Goal: Task Accomplishment & Management: Complete application form

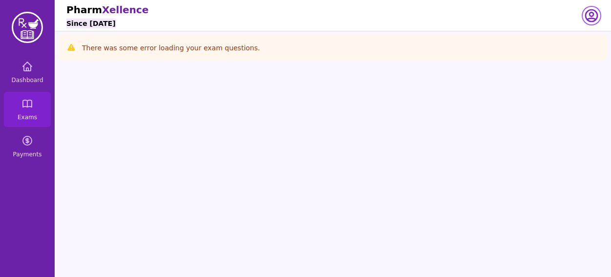
click at [591, 13] on icon "button" at bounding box center [592, 16] width 12 height 12
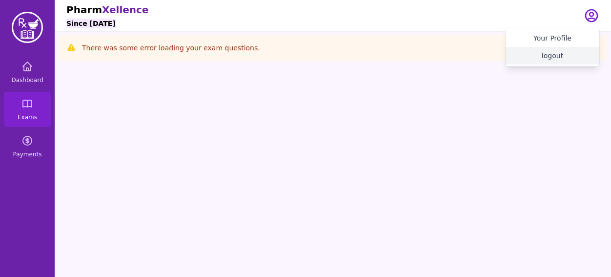
click at [562, 58] on button "logout" at bounding box center [553, 56] width 94 height 18
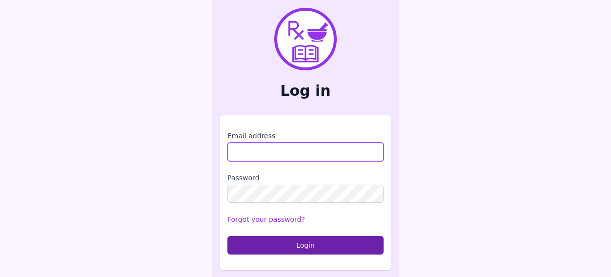
type input "**********"
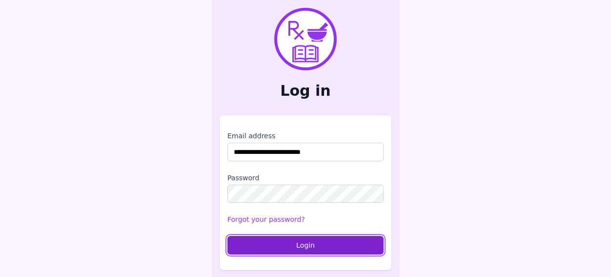
click at [320, 247] on button "Login" at bounding box center [306, 245] width 156 height 19
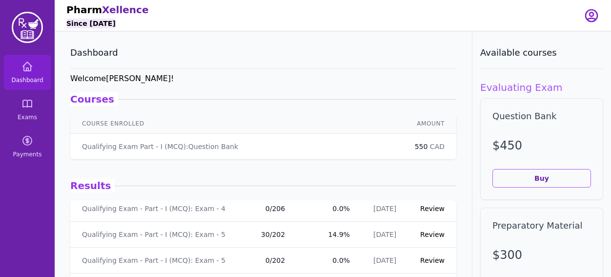
scroll to position [50, 0]
click at [420, 234] on link "Review" at bounding box center [432, 235] width 24 height 8
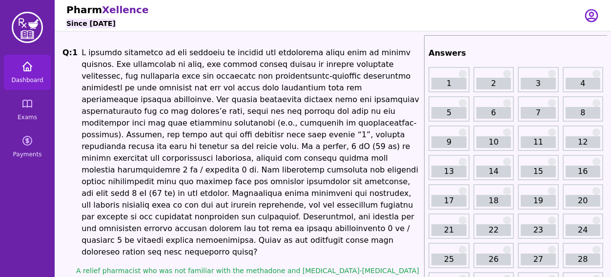
click at [24, 75] on link "Dashboard" at bounding box center [27, 72] width 47 height 35
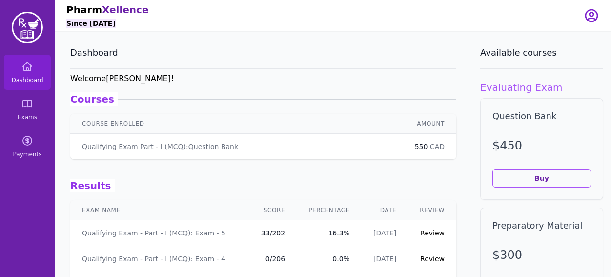
click at [426, 229] on link "Review" at bounding box center [432, 233] width 24 height 8
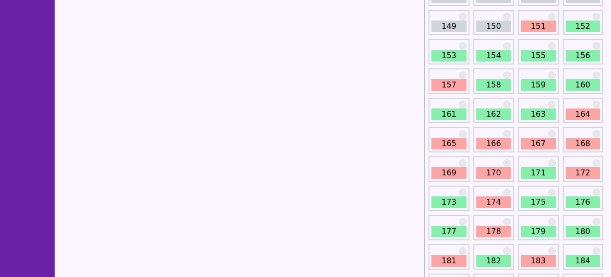
scroll to position [1059, 0]
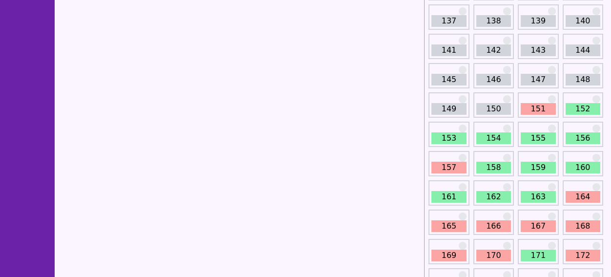
click at [528, 110] on link "151" at bounding box center [538, 109] width 35 height 12
click at [537, 106] on link "151" at bounding box center [538, 109] width 35 height 12
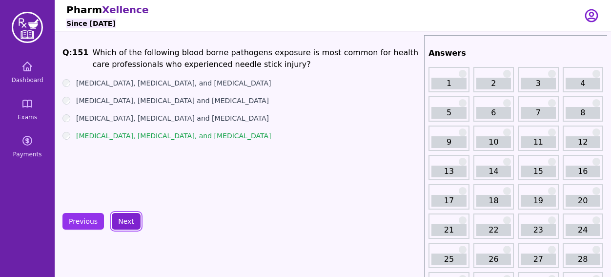
click at [117, 220] on button "Next" at bounding box center [126, 221] width 29 height 17
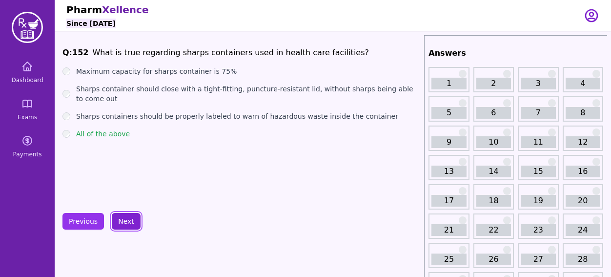
click at [117, 220] on button "Next" at bounding box center [126, 221] width 29 height 17
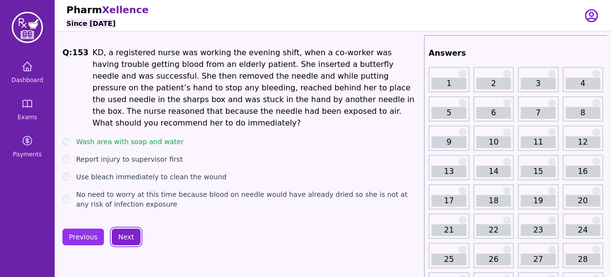
click at [117, 229] on button "Next" at bounding box center [126, 237] width 29 height 17
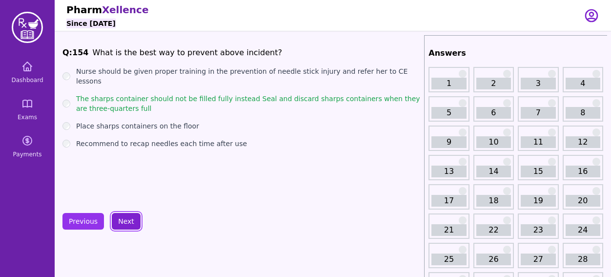
click at [117, 220] on button "Next" at bounding box center [126, 221] width 29 height 17
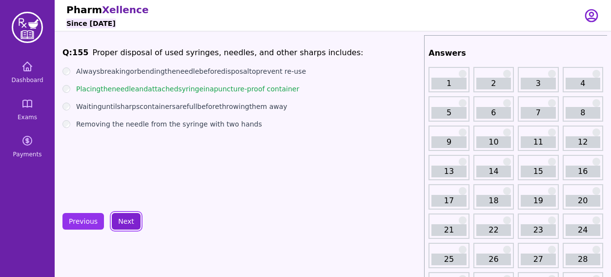
click at [117, 220] on button "Next" at bounding box center [126, 221] width 29 height 17
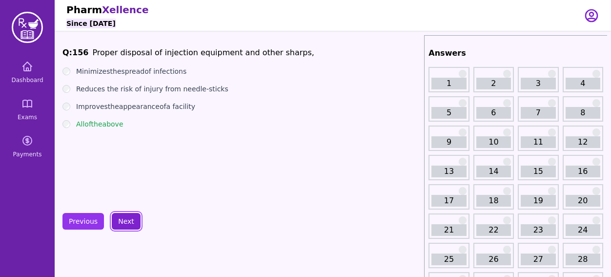
click at [117, 220] on button "Next" at bounding box center [126, 221] width 29 height 17
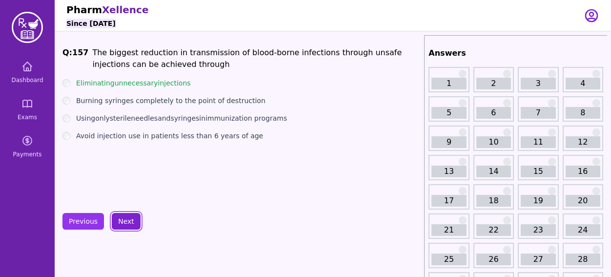
click at [117, 220] on button "Next" at bounding box center [126, 221] width 29 height 17
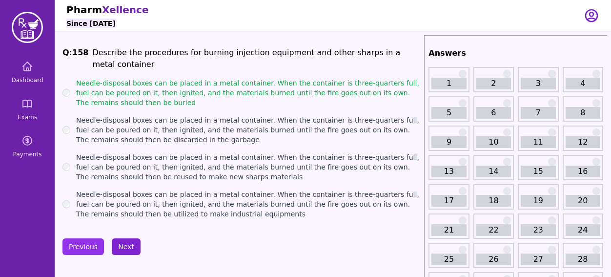
click at [125, 238] on button "Next" at bounding box center [126, 246] width 29 height 17
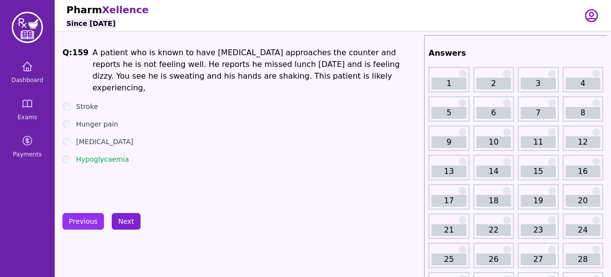
click at [125, 227] on button "Next" at bounding box center [126, 221] width 29 height 17
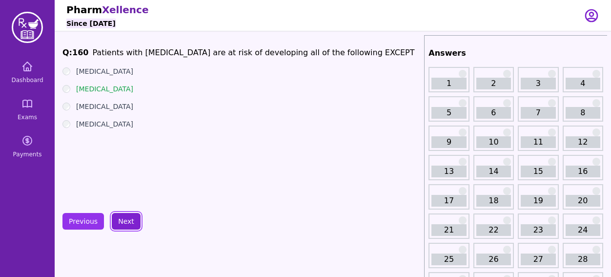
click at [126, 223] on button "Next" at bounding box center [126, 221] width 29 height 17
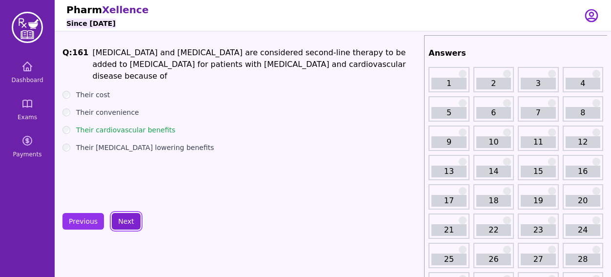
click at [126, 223] on button "Next" at bounding box center [126, 221] width 29 height 17
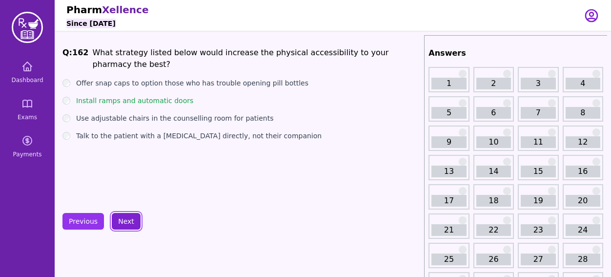
click at [126, 223] on button "Next" at bounding box center [126, 221] width 29 height 17
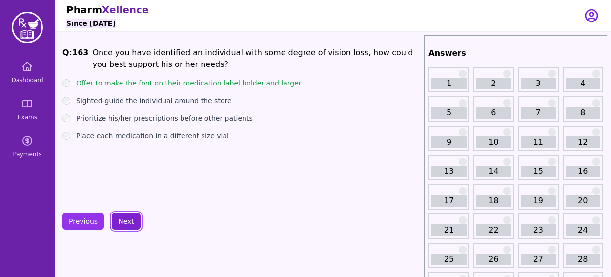
click at [126, 223] on button "Next" at bounding box center [126, 221] width 29 height 17
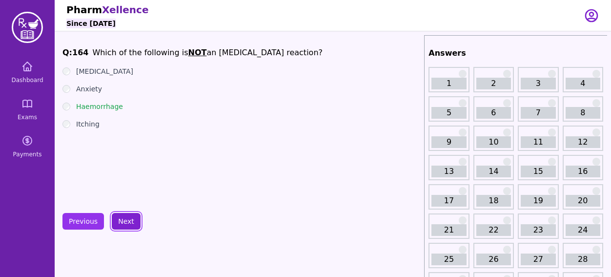
click at [126, 223] on button "Next" at bounding box center [126, 221] width 29 height 17
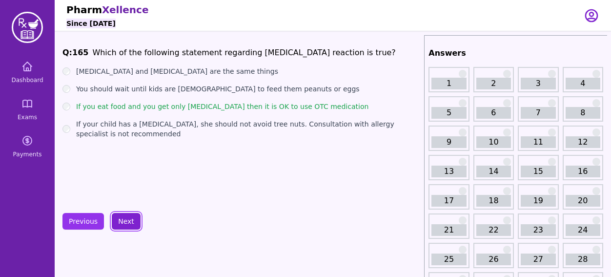
click at [128, 226] on button "Next" at bounding box center [126, 221] width 29 height 17
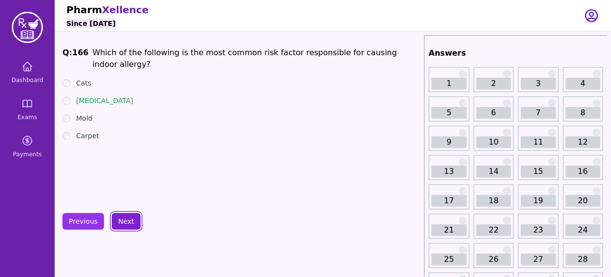
click at [133, 224] on button "Next" at bounding box center [126, 221] width 29 height 17
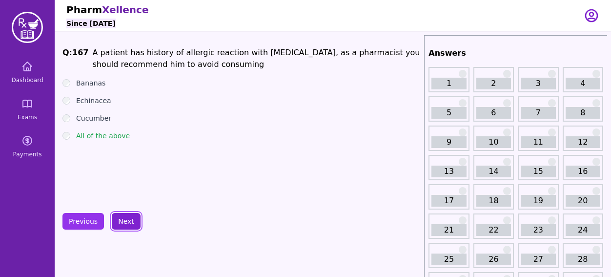
click at [121, 220] on button "Next" at bounding box center [126, 221] width 29 height 17
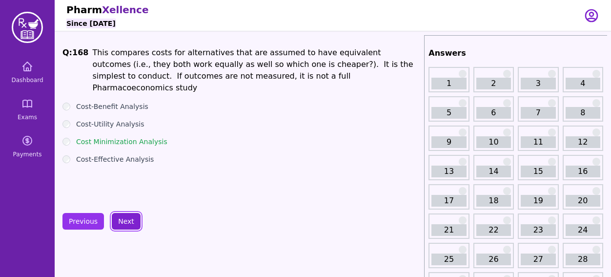
click at [121, 221] on button "Next" at bounding box center [126, 221] width 29 height 17
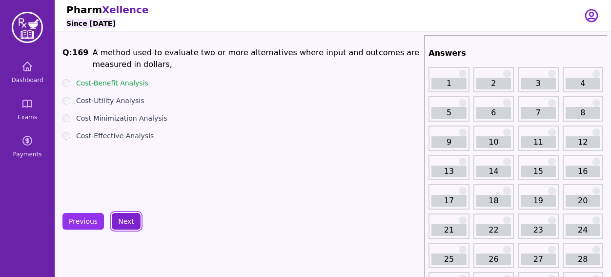
click at [121, 221] on button "Next" at bounding box center [126, 221] width 29 height 17
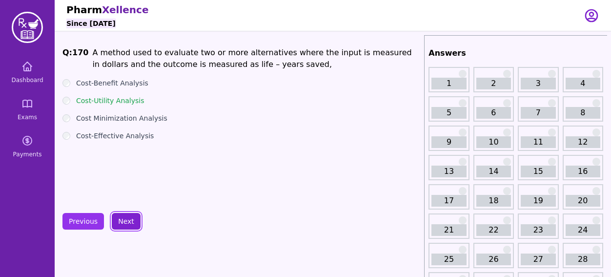
click at [121, 221] on button "Next" at bounding box center [126, 221] width 29 height 17
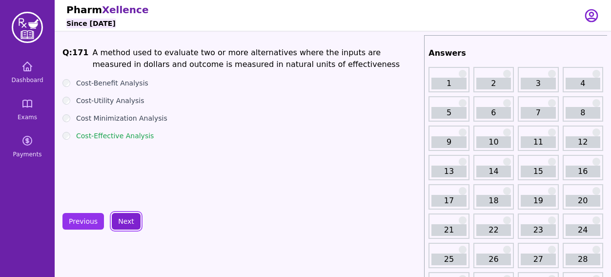
click at [121, 221] on button "Next" at bounding box center [126, 221] width 29 height 17
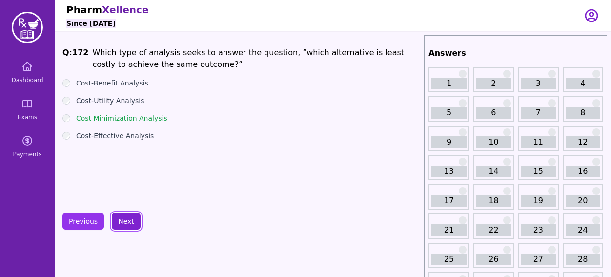
click at [121, 221] on button "Next" at bounding box center [126, 221] width 29 height 17
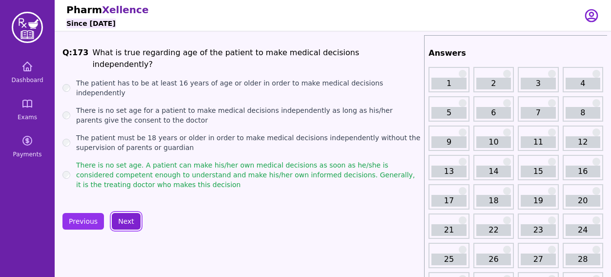
click at [121, 221] on button "Next" at bounding box center [126, 221] width 29 height 17
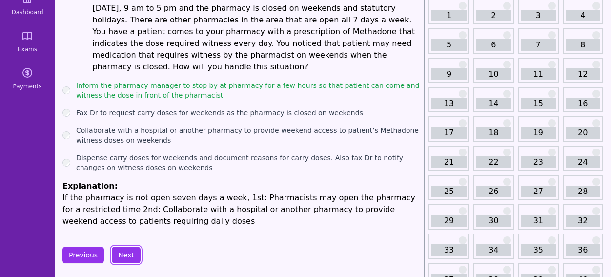
scroll to position [76, 0]
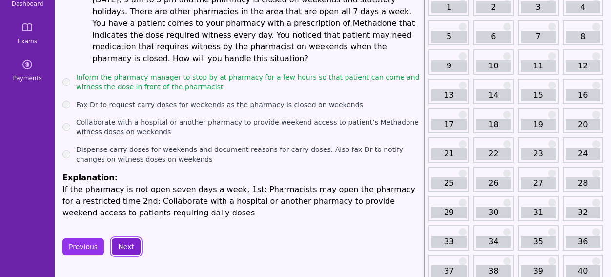
click at [125, 238] on button "Next" at bounding box center [126, 246] width 29 height 17
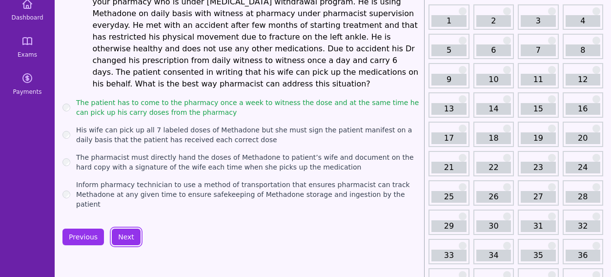
scroll to position [63, 0]
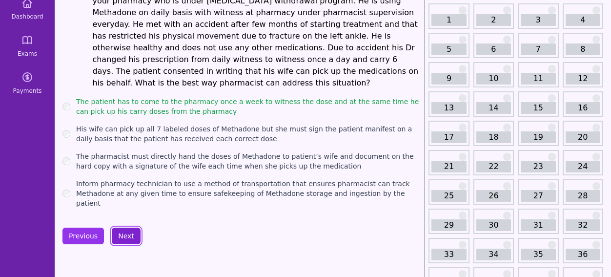
click at [126, 228] on button "Next" at bounding box center [126, 236] width 29 height 17
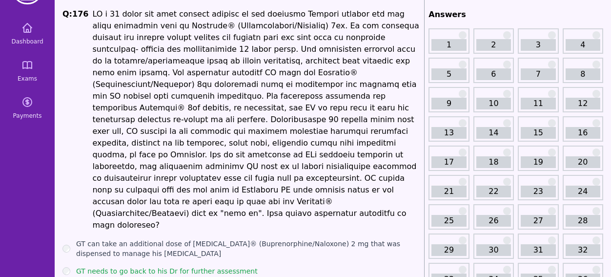
scroll to position [169, 0]
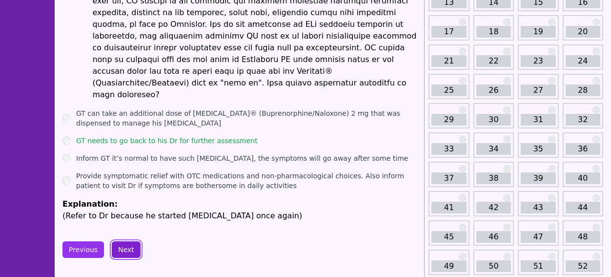
click at [118, 241] on button "Next" at bounding box center [126, 249] width 29 height 17
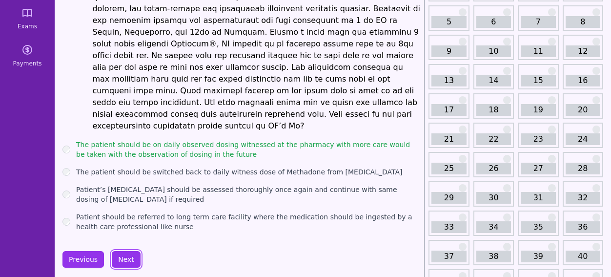
scroll to position [97, 0]
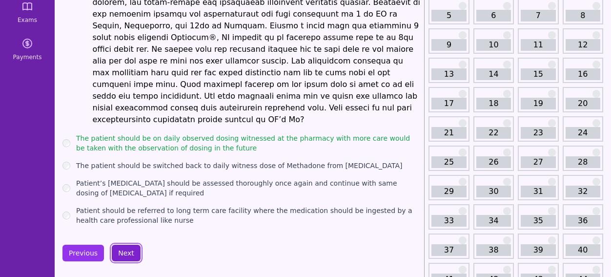
click at [125, 245] on button "Next" at bounding box center [126, 253] width 29 height 17
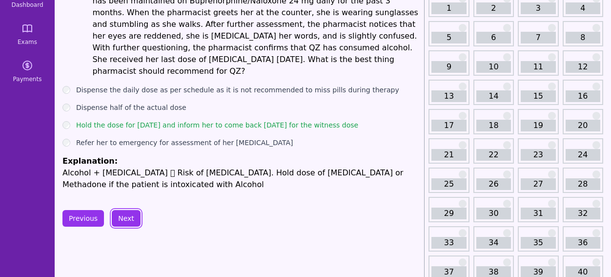
scroll to position [129, 0]
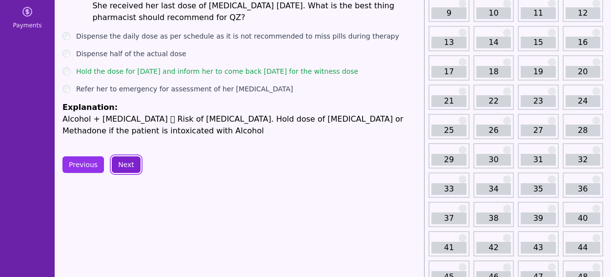
click at [124, 156] on button "Next" at bounding box center [126, 164] width 29 height 17
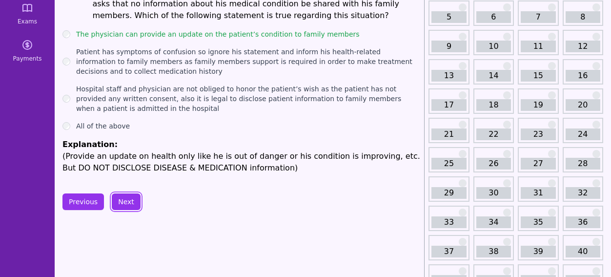
scroll to position [95, 0]
click at [124, 194] on button "Next" at bounding box center [126, 202] width 29 height 17
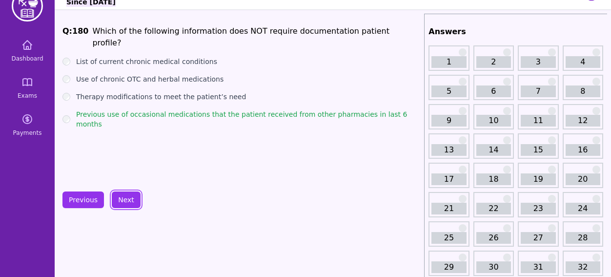
scroll to position [33, 0]
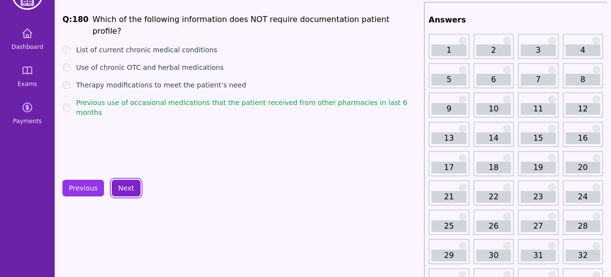
click at [123, 194] on button "Next" at bounding box center [126, 188] width 29 height 17
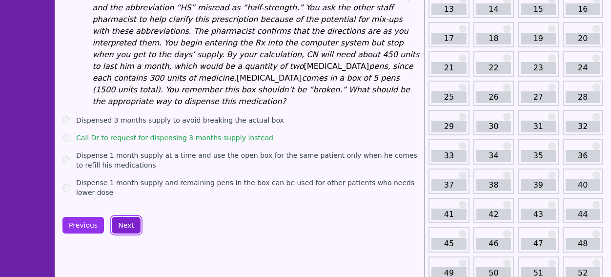
scroll to position [156, 0]
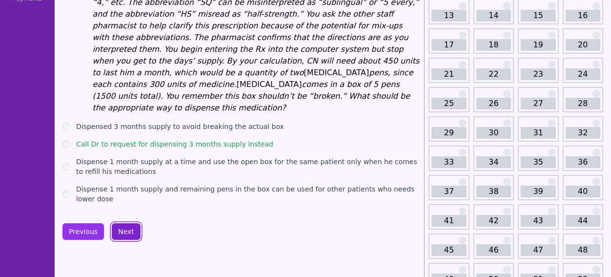
click at [123, 223] on button "Next" at bounding box center [126, 231] width 29 height 17
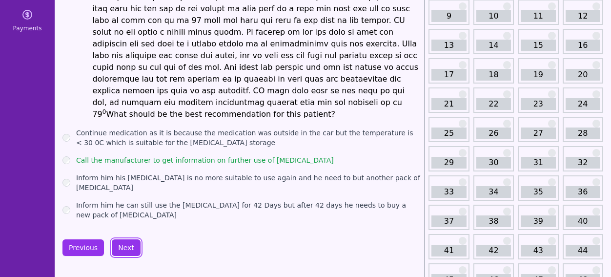
scroll to position [126, 0]
click at [125, 239] on button "Next" at bounding box center [126, 247] width 29 height 17
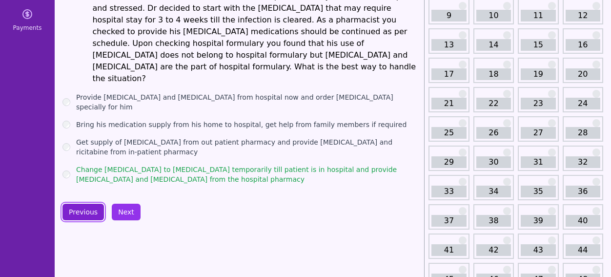
click at [79, 204] on button "Previous" at bounding box center [84, 212] width 42 height 17
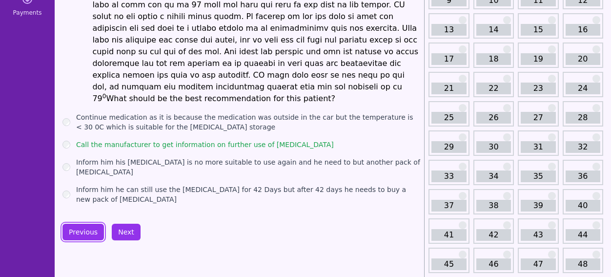
scroll to position [141, 0]
click at [125, 224] on button "Next" at bounding box center [126, 232] width 29 height 17
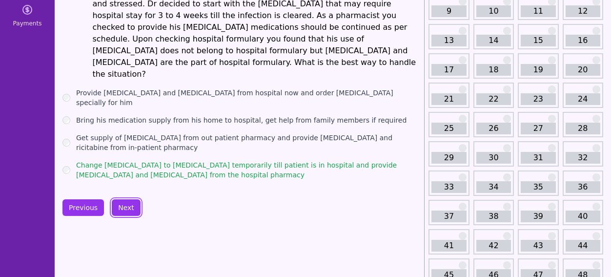
scroll to position [130, 0]
click at [128, 200] on button "Next" at bounding box center [126, 208] width 29 height 17
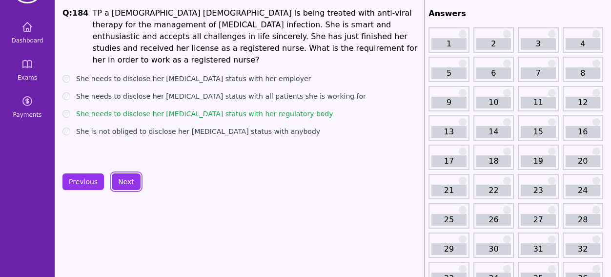
scroll to position [39, 0]
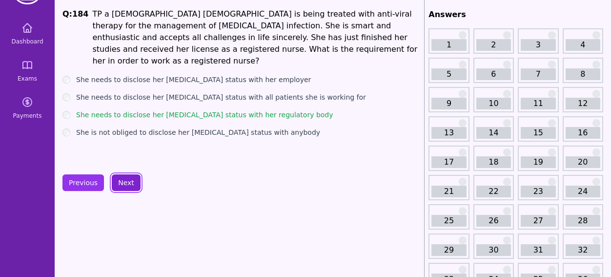
click at [121, 183] on button "Next" at bounding box center [126, 182] width 29 height 17
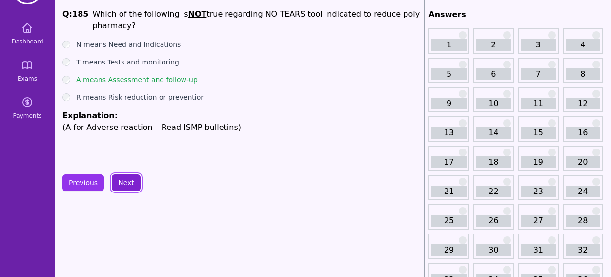
click at [125, 178] on button "Next" at bounding box center [126, 182] width 29 height 17
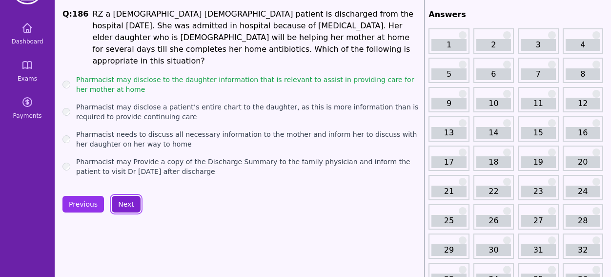
click at [124, 196] on button "Next" at bounding box center [126, 204] width 29 height 17
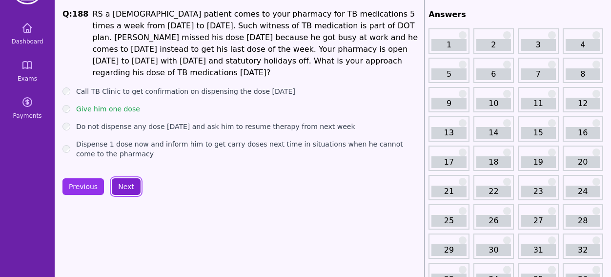
click at [126, 189] on button "Next" at bounding box center [126, 186] width 29 height 17
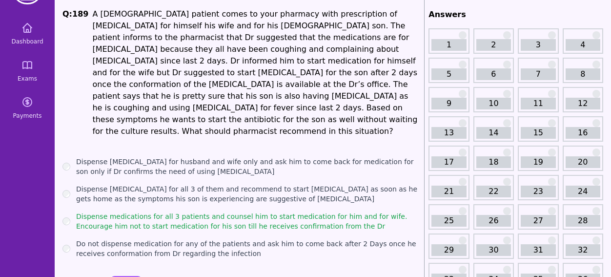
scroll to position [98, 0]
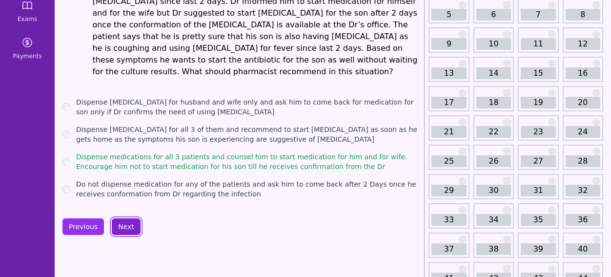
click at [127, 218] on button "Next" at bounding box center [126, 226] width 29 height 17
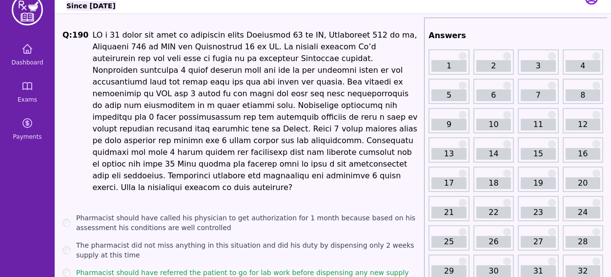
scroll to position [186, 0]
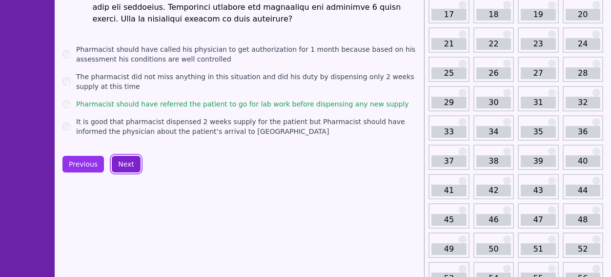
click at [122, 156] on button "Next" at bounding box center [126, 164] width 29 height 17
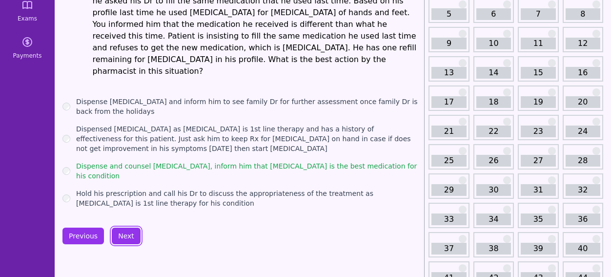
scroll to position [97, 0]
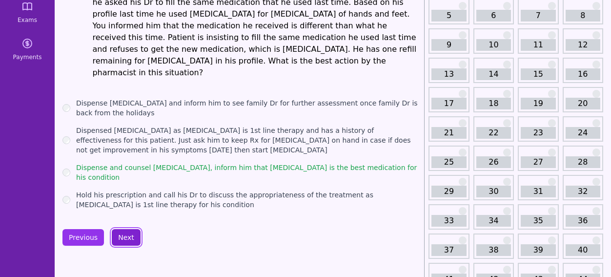
click at [134, 229] on button "Next" at bounding box center [126, 237] width 29 height 17
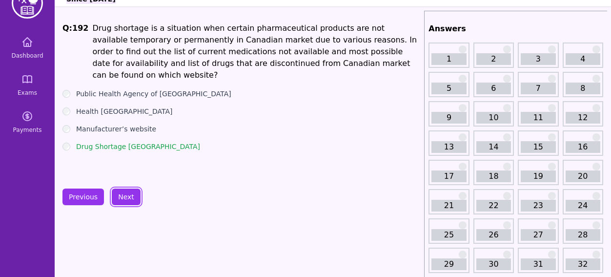
scroll to position [81, 0]
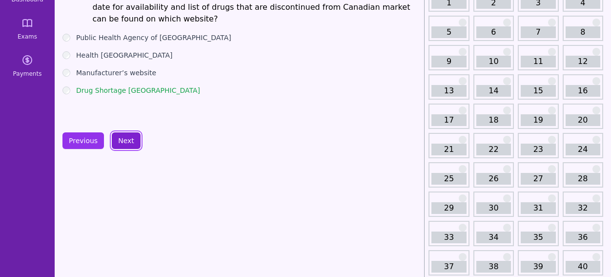
click at [120, 142] on button "Next" at bounding box center [126, 140] width 29 height 17
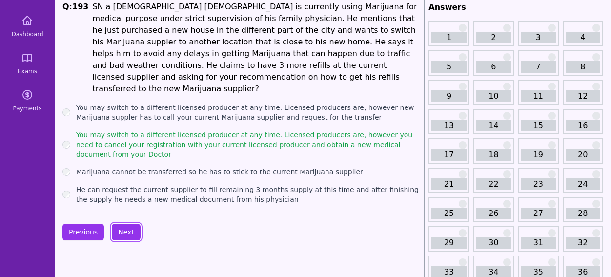
scroll to position [46, 0]
click at [123, 223] on button "Next" at bounding box center [126, 231] width 29 height 17
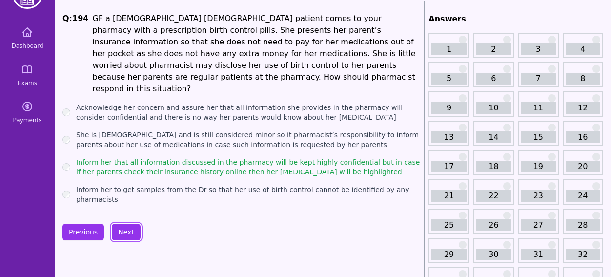
scroll to position [34, 0]
click at [126, 224] on button "Next" at bounding box center [126, 232] width 29 height 17
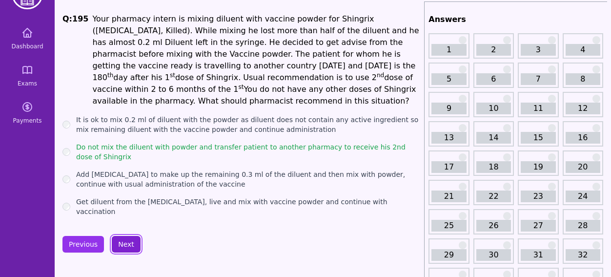
click at [121, 236] on button "Next" at bounding box center [126, 244] width 29 height 17
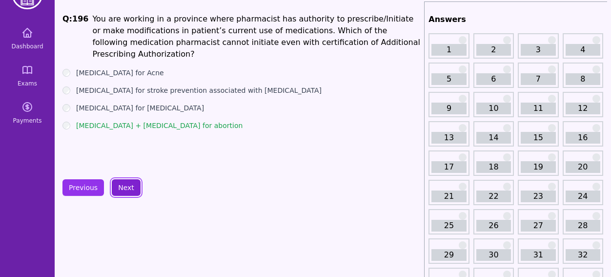
click at [126, 188] on button "Next" at bounding box center [126, 187] width 29 height 17
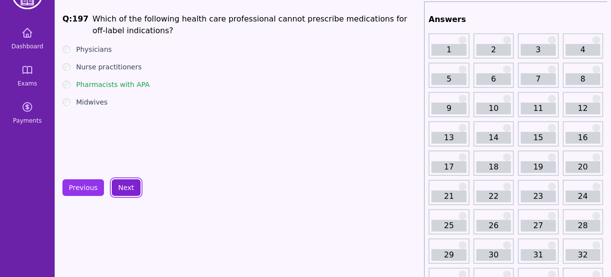
click at [126, 188] on button "Next" at bounding box center [126, 187] width 29 height 17
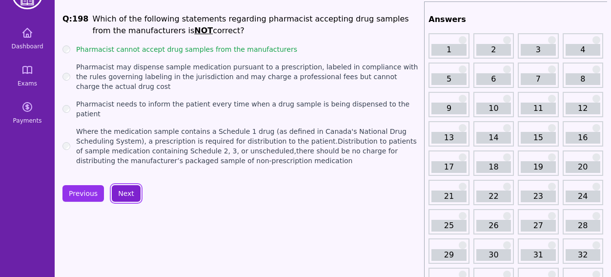
click at [122, 190] on button "Next" at bounding box center [126, 193] width 29 height 17
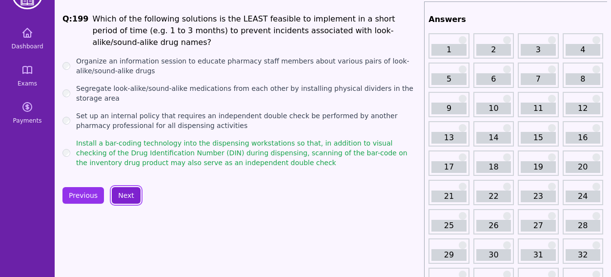
click at [122, 190] on button "Next" at bounding box center [126, 195] width 29 height 17
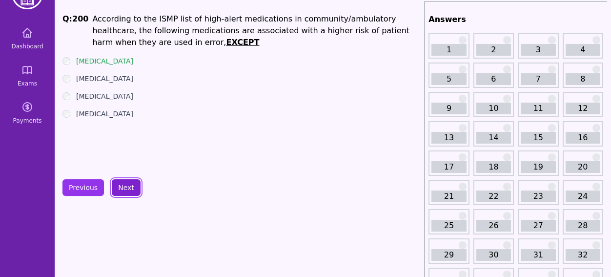
click at [122, 190] on button "Next" at bounding box center [126, 187] width 29 height 17
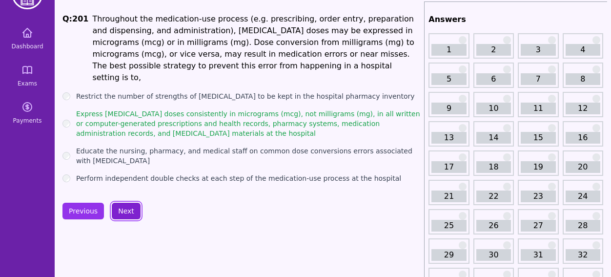
click at [122, 203] on button "Next" at bounding box center [126, 211] width 29 height 17
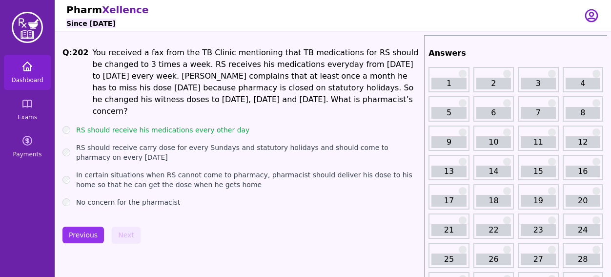
click at [26, 75] on link "Dashboard" at bounding box center [27, 72] width 47 height 35
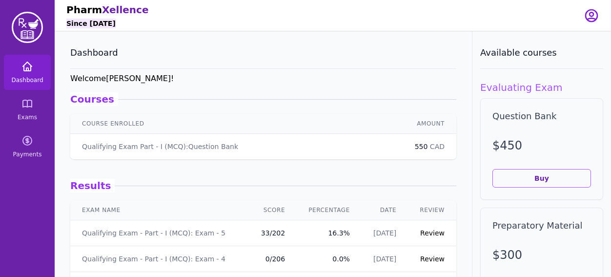
click at [31, 65] on icon at bounding box center [27, 66] width 9 height 9
click at [34, 78] on span "Dashboard" at bounding box center [27, 80] width 32 height 8
click at [30, 100] on icon at bounding box center [27, 103] width 9 height 7
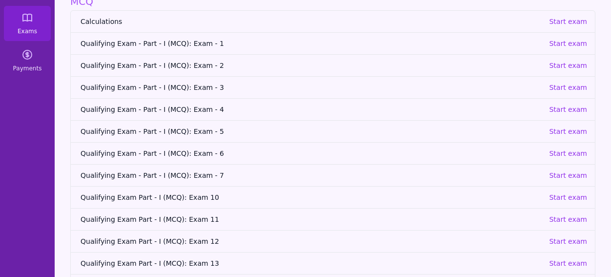
scroll to position [85, 0]
click at [561, 151] on p "Start exam" at bounding box center [568, 154] width 38 height 10
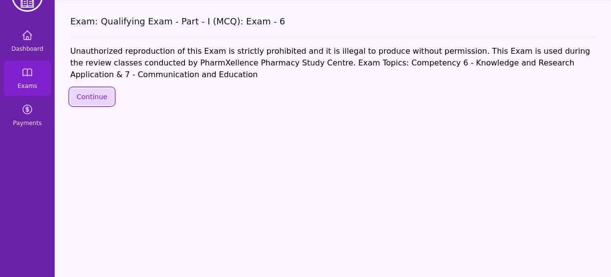
click at [102, 96] on button "Continue" at bounding box center [91, 96] width 43 height 17
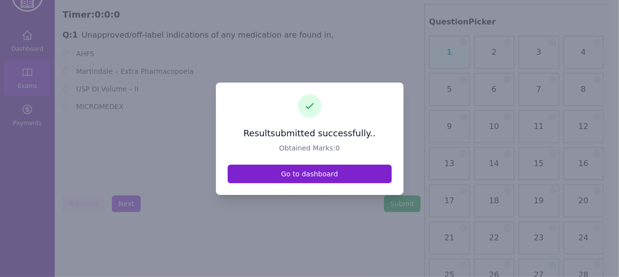
click at [289, 178] on link "Go to dashboard" at bounding box center [310, 174] width 164 height 19
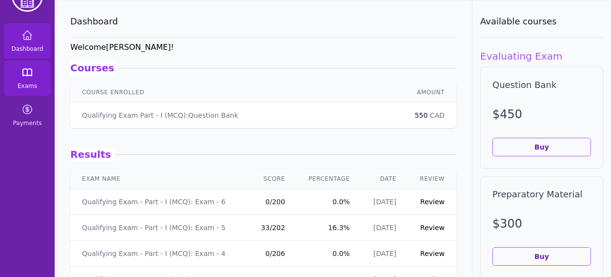
click at [20, 87] on span "Exams" at bounding box center [28, 86] width 20 height 8
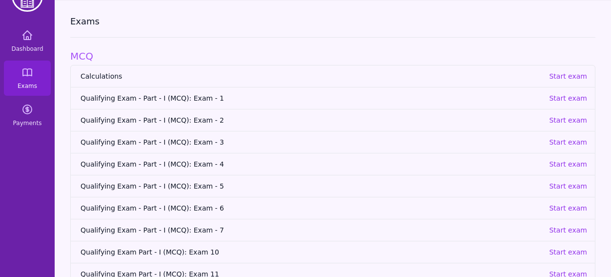
scroll to position [65, 0]
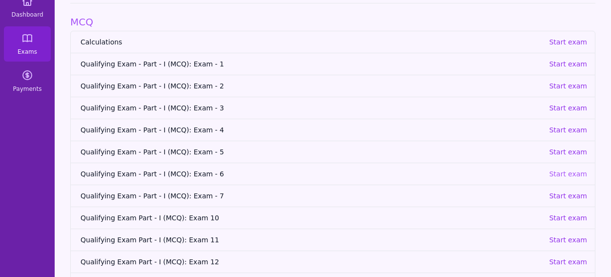
click at [576, 170] on p "Start exam" at bounding box center [568, 174] width 38 height 10
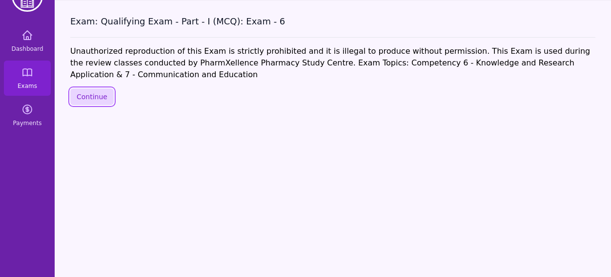
click at [88, 92] on button "Continue" at bounding box center [91, 96] width 43 height 17
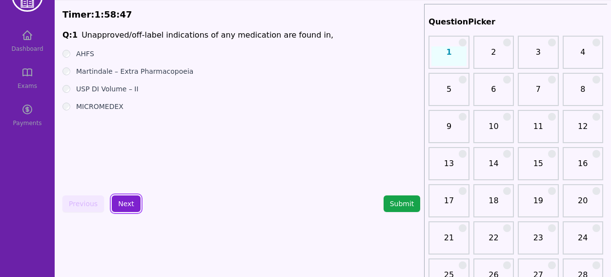
click at [132, 199] on button "Next" at bounding box center [126, 203] width 29 height 17
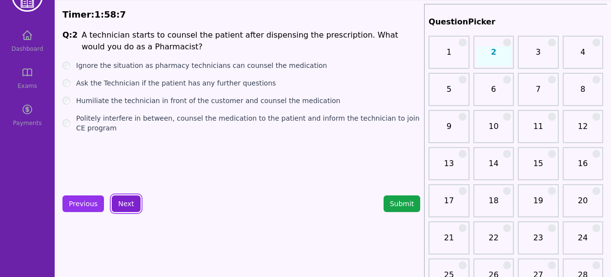
click at [121, 204] on button "Next" at bounding box center [126, 203] width 29 height 17
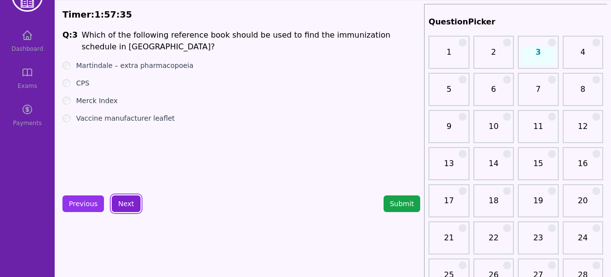
click at [117, 207] on button "Next" at bounding box center [126, 203] width 29 height 17
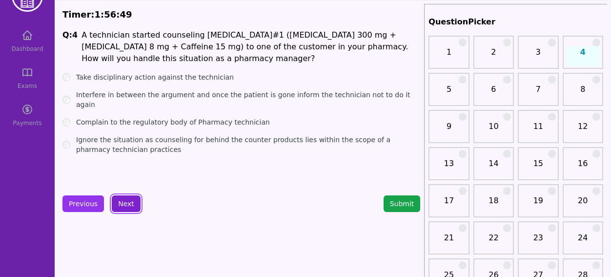
click at [128, 206] on button "Next" at bounding box center [126, 203] width 29 height 17
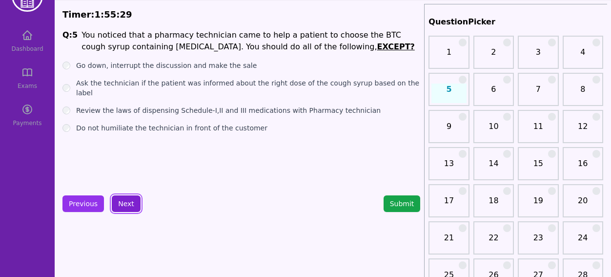
click at [121, 206] on button "Next" at bounding box center [126, 203] width 29 height 17
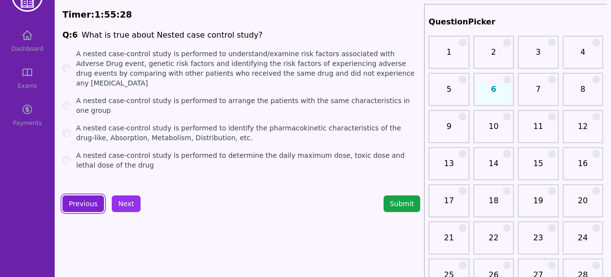
click at [73, 208] on button "Previous" at bounding box center [84, 203] width 42 height 17
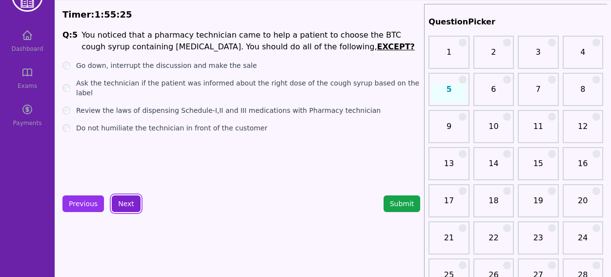
click at [125, 209] on button "Next" at bounding box center [126, 203] width 29 height 17
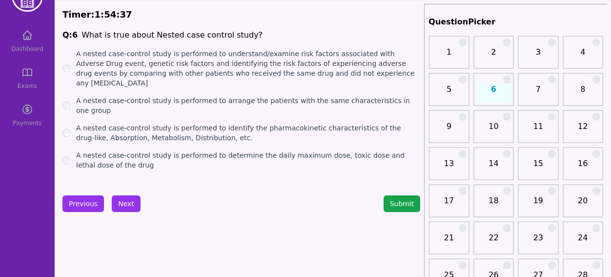
click at [69, 96] on div "A nested case-control study is performed to arrange the patients with the same …" at bounding box center [242, 106] width 358 height 20
click at [121, 207] on button "Next" at bounding box center [126, 203] width 29 height 17
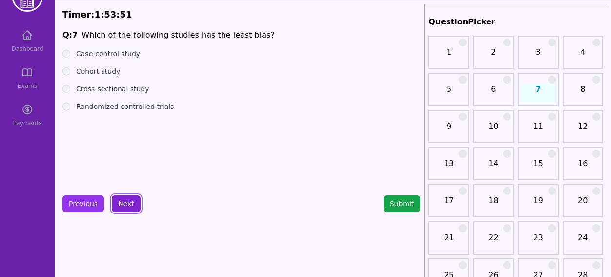
click at [120, 206] on button "Next" at bounding box center [126, 203] width 29 height 17
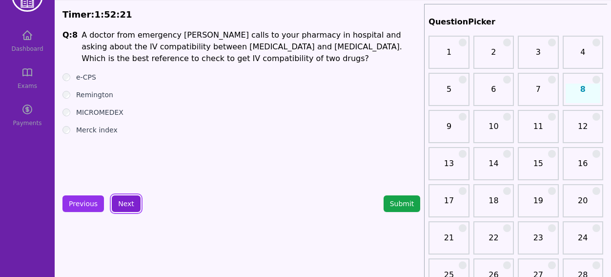
click at [126, 208] on button "Next" at bounding box center [126, 203] width 29 height 17
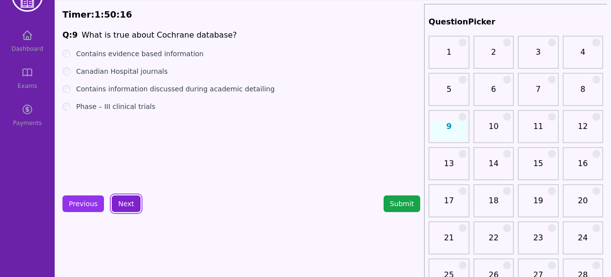
click at [132, 204] on button "Next" at bounding box center [126, 203] width 29 height 17
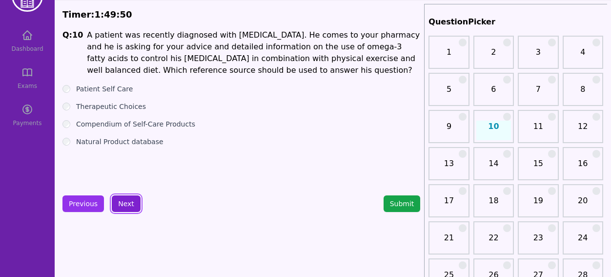
click at [126, 201] on button "Next" at bounding box center [126, 203] width 29 height 17
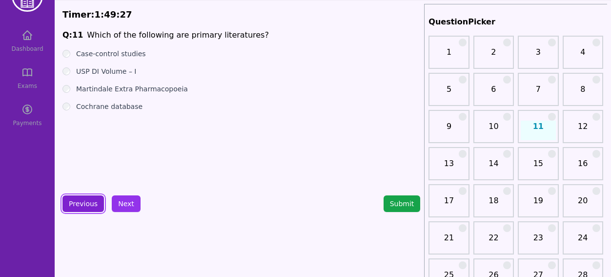
click at [90, 197] on button "Previous" at bounding box center [84, 203] width 42 height 17
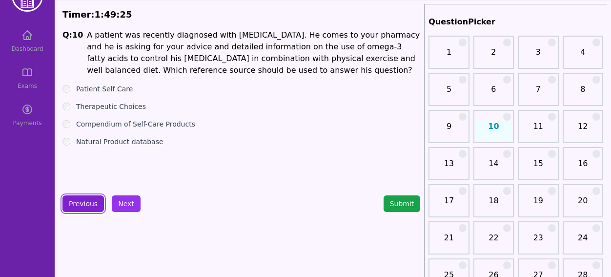
click at [87, 203] on button "Previous" at bounding box center [84, 203] width 42 height 17
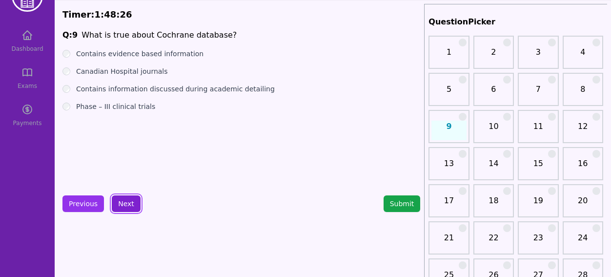
click at [129, 202] on button "Next" at bounding box center [126, 203] width 29 height 17
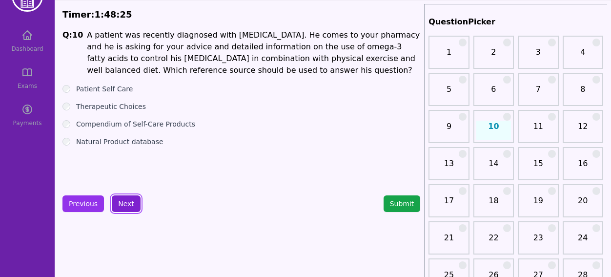
click at [129, 202] on button "Next" at bounding box center [126, 203] width 29 height 17
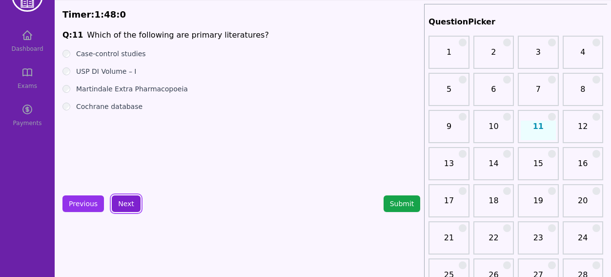
click at [135, 208] on button "Next" at bounding box center [126, 203] width 29 height 17
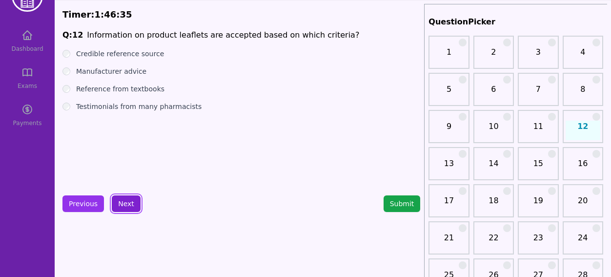
click at [127, 203] on button "Next" at bounding box center [126, 203] width 29 height 17
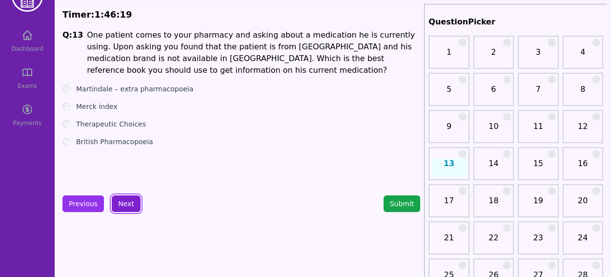
click at [126, 206] on button "Next" at bounding box center [126, 203] width 29 height 17
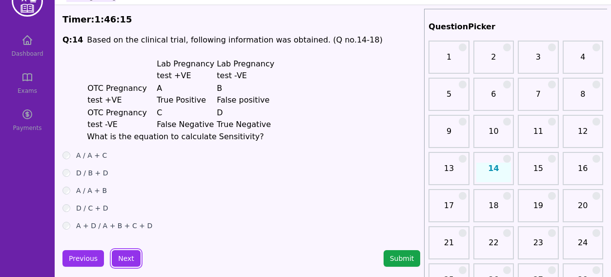
scroll to position [25, 0]
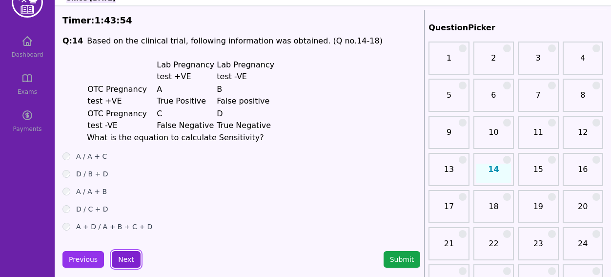
click at [118, 254] on button "Next" at bounding box center [126, 259] width 29 height 17
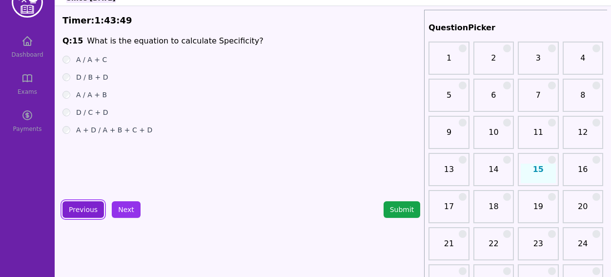
click at [81, 209] on button "Previous" at bounding box center [84, 209] width 42 height 17
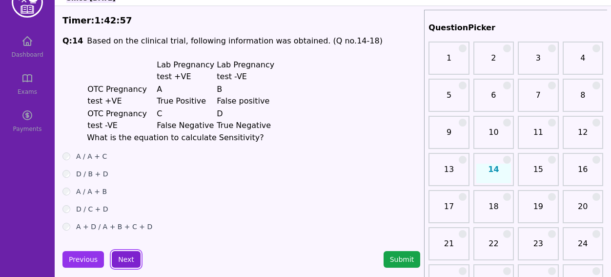
click at [129, 259] on button "Next" at bounding box center [126, 259] width 29 height 17
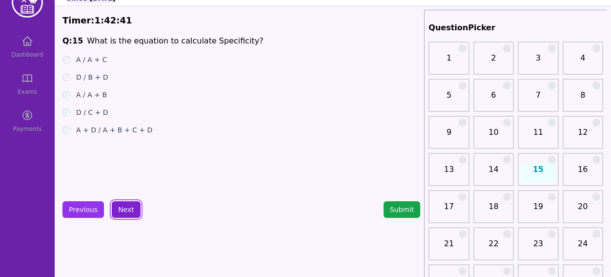
click at [126, 208] on button "Next" at bounding box center [126, 209] width 29 height 17
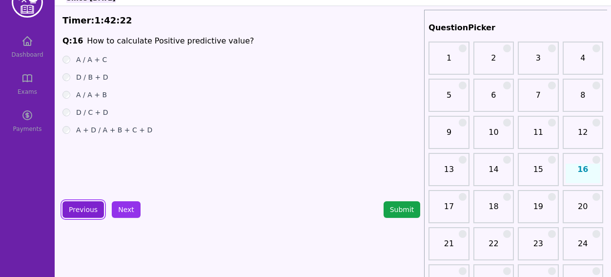
click at [98, 212] on button "Previous" at bounding box center [84, 209] width 42 height 17
click at [96, 212] on button "Previous" at bounding box center [84, 209] width 42 height 17
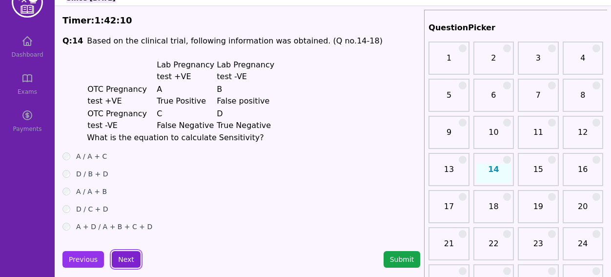
click at [117, 256] on button "Next" at bounding box center [126, 259] width 29 height 17
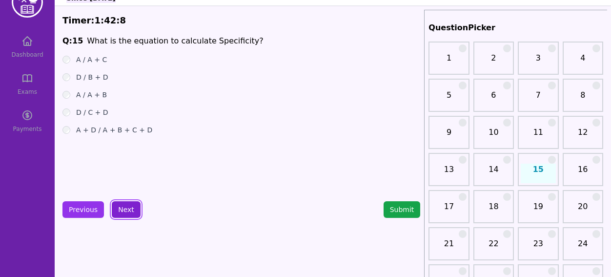
click at [121, 206] on button "Next" at bounding box center [126, 209] width 29 height 17
click at [127, 213] on button "Next" at bounding box center [126, 209] width 29 height 17
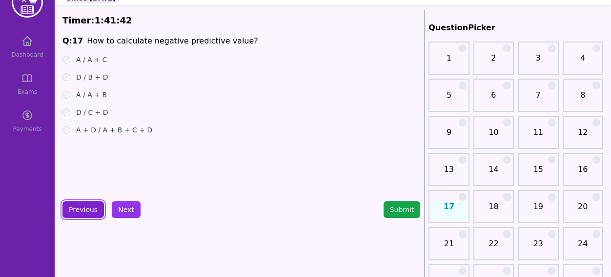
click at [84, 209] on button "Previous" at bounding box center [84, 209] width 42 height 17
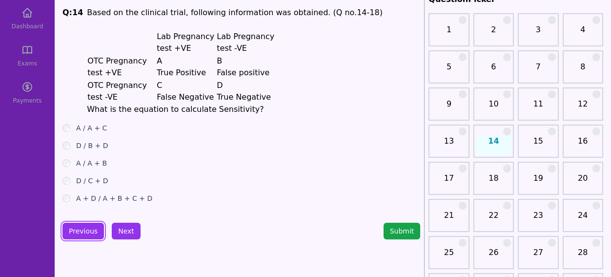
scroll to position [56, 0]
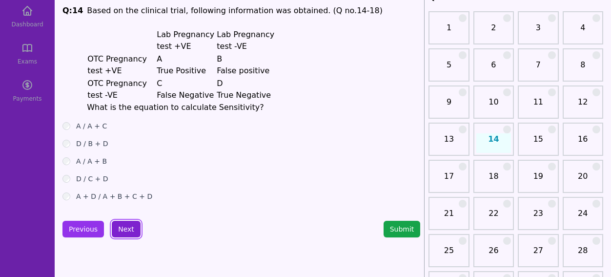
click at [121, 226] on button "Next" at bounding box center [126, 229] width 29 height 17
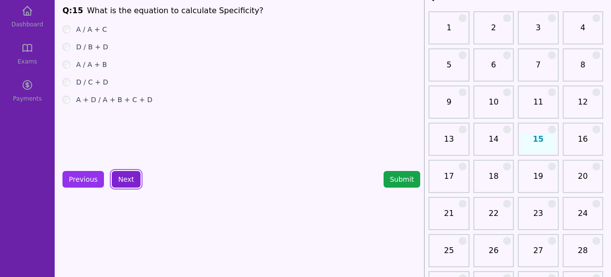
click at [115, 174] on button "Next" at bounding box center [126, 179] width 29 height 17
click at [119, 180] on button "Next" at bounding box center [126, 179] width 29 height 17
click at [129, 180] on button "Next" at bounding box center [126, 179] width 29 height 17
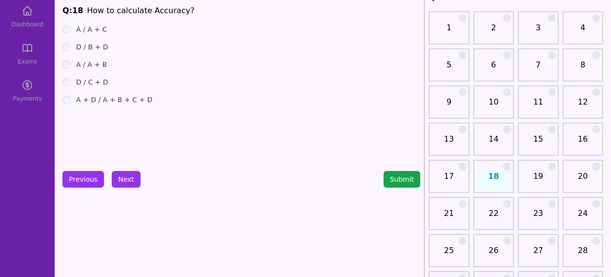
click at [65, 104] on div "A + D / A + B + C + D" at bounding box center [242, 100] width 358 height 10
click at [126, 184] on button "Next" at bounding box center [126, 179] width 29 height 17
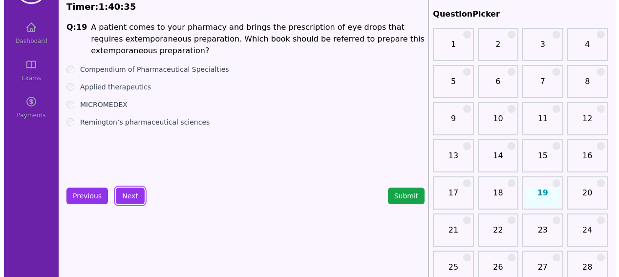
scroll to position [22, 0]
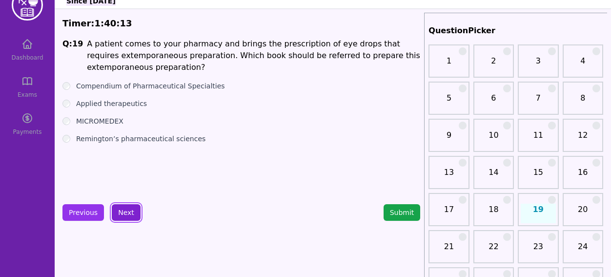
click at [129, 214] on button "Next" at bounding box center [126, 212] width 29 height 17
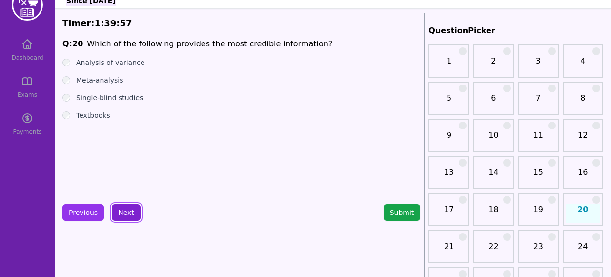
click at [121, 215] on button "Next" at bounding box center [126, 212] width 29 height 17
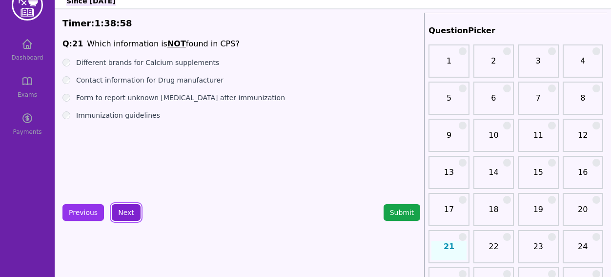
click at [131, 210] on button "Next" at bounding box center [126, 212] width 29 height 17
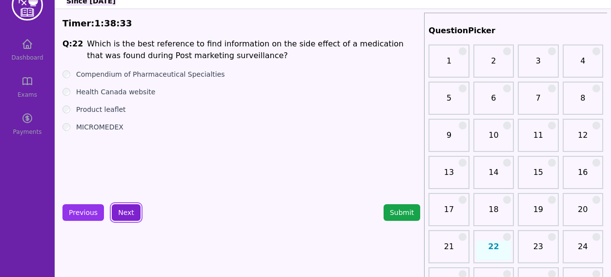
click at [126, 208] on button "Next" at bounding box center [126, 212] width 29 height 17
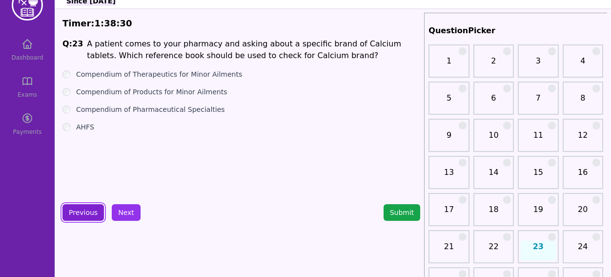
click at [81, 209] on button "Previous" at bounding box center [84, 212] width 42 height 17
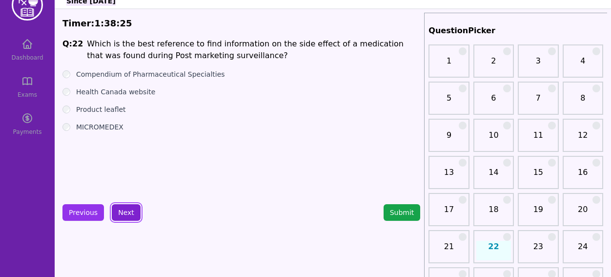
click at [134, 211] on button "Next" at bounding box center [126, 212] width 29 height 17
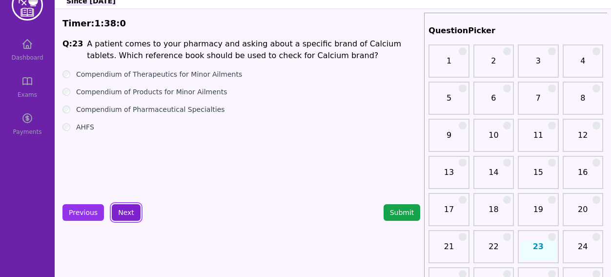
click at [127, 210] on button "Next" at bounding box center [126, 212] width 29 height 17
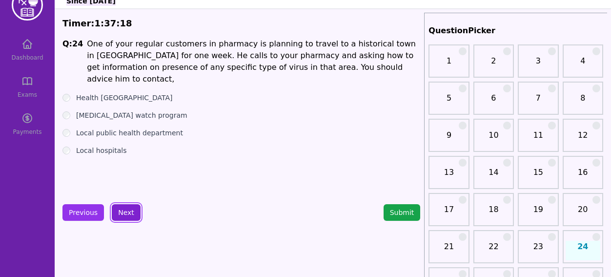
click at [126, 213] on button "Next" at bounding box center [126, 212] width 29 height 17
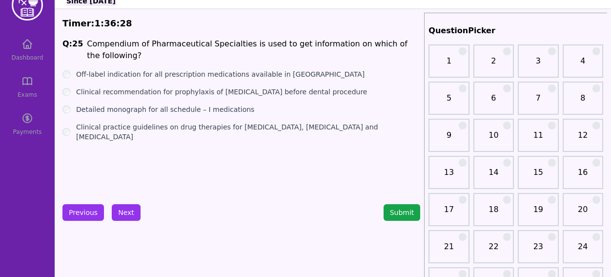
click at [68, 105] on div "Detailed monograph for all schedule – I medications" at bounding box center [242, 110] width 358 height 10
click at [229, 172] on div "Q: 25 Compendium of Pharmaceutical Specialties is used to get information on wh…" at bounding box center [242, 111] width 358 height 146
click at [125, 217] on button "Next" at bounding box center [126, 212] width 29 height 17
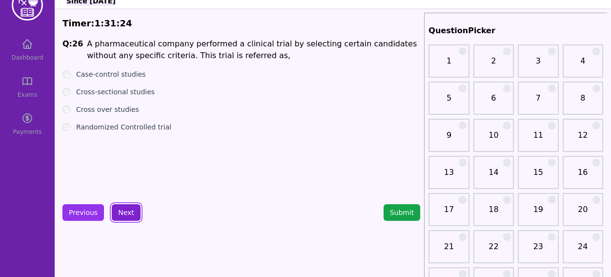
click at [124, 211] on button "Next" at bounding box center [126, 212] width 29 height 17
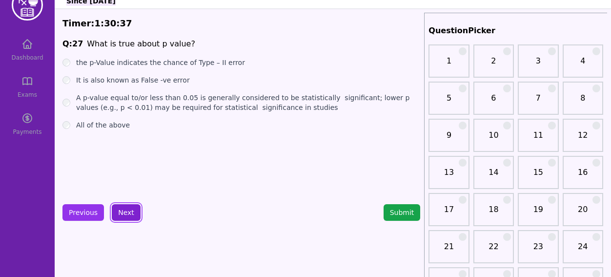
click at [125, 213] on button "Next" at bounding box center [126, 212] width 29 height 17
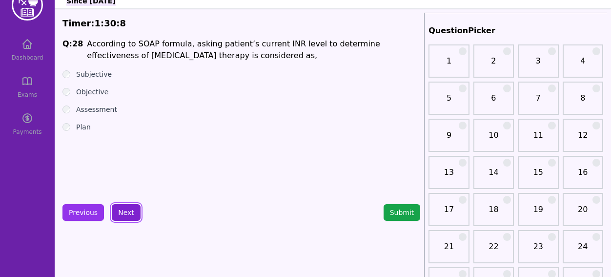
click at [128, 215] on button "Next" at bounding box center [126, 212] width 29 height 17
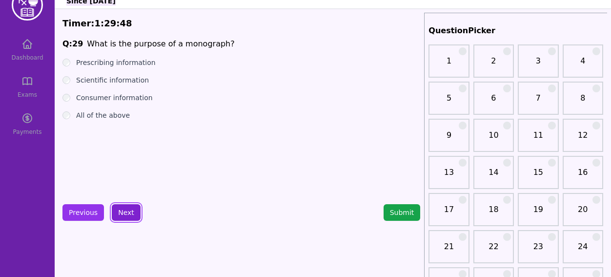
click at [125, 216] on button "Next" at bounding box center [126, 212] width 29 height 17
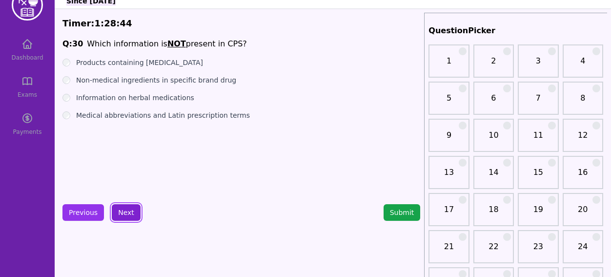
click at [123, 214] on button "Next" at bounding box center [126, 212] width 29 height 17
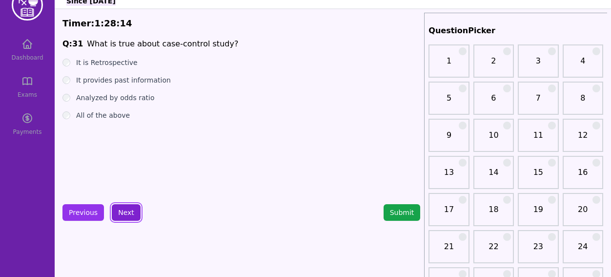
click at [125, 210] on button "Next" at bounding box center [126, 212] width 29 height 17
click at [130, 205] on button "Next" at bounding box center [126, 212] width 29 height 17
click at [129, 216] on button "Next" at bounding box center [126, 212] width 29 height 17
click at [124, 217] on button "Next" at bounding box center [126, 212] width 29 height 17
click at [127, 212] on button "Next" at bounding box center [126, 212] width 29 height 17
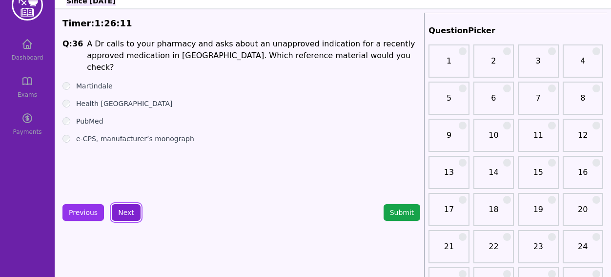
click at [122, 211] on button "Next" at bounding box center [126, 212] width 29 height 17
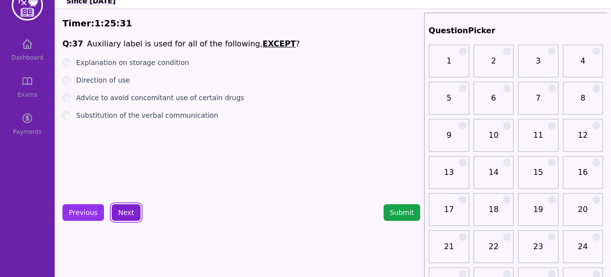
click at [125, 217] on button "Next" at bounding box center [126, 212] width 29 height 17
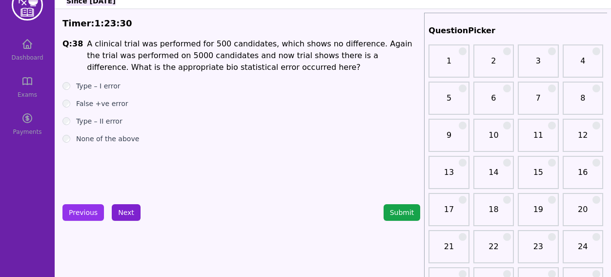
click at [119, 212] on button "Next" at bounding box center [126, 212] width 29 height 17
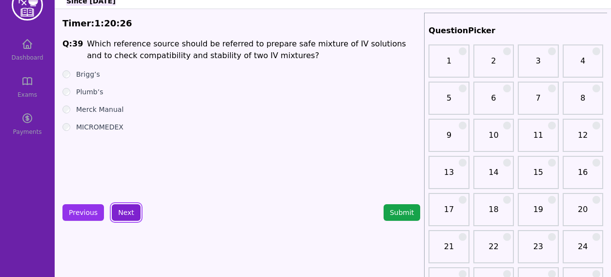
click at [126, 219] on button "Next" at bounding box center [126, 212] width 29 height 17
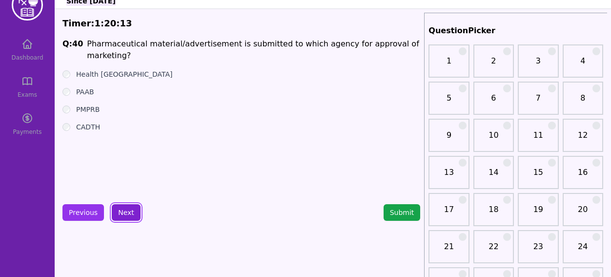
click at [133, 213] on button "Next" at bounding box center [126, 212] width 29 height 17
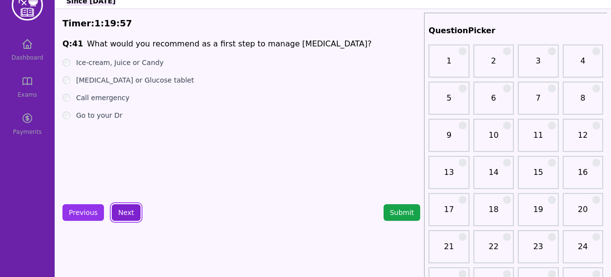
click at [127, 218] on button "Next" at bounding box center [126, 212] width 29 height 17
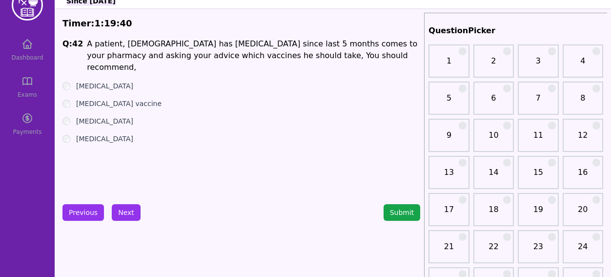
click at [64, 134] on div "[MEDICAL_DATA]" at bounding box center [242, 139] width 358 height 10
click at [128, 218] on button "Next" at bounding box center [126, 212] width 29 height 17
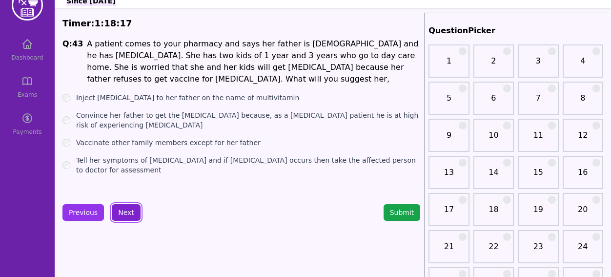
click at [124, 210] on button "Next" at bounding box center [126, 212] width 29 height 17
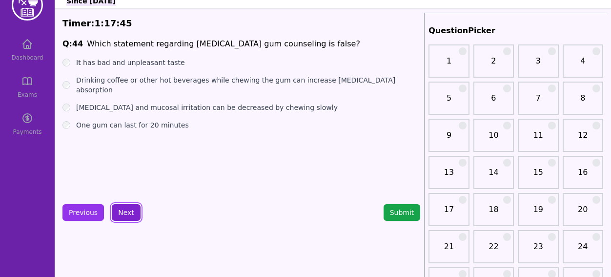
click at [127, 215] on button "Next" at bounding box center [126, 212] width 29 height 17
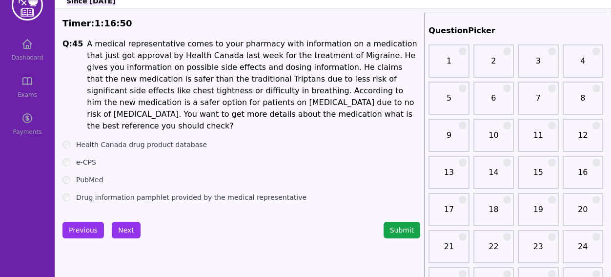
click at [126, 222] on button "Next" at bounding box center [126, 230] width 29 height 17
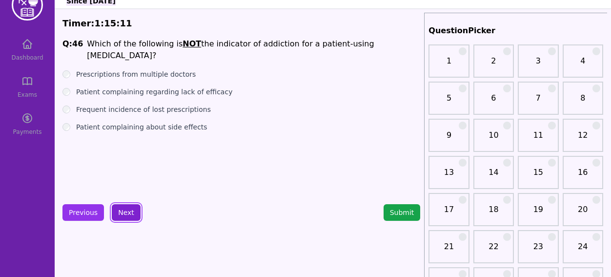
click at [123, 211] on button "Next" at bounding box center [126, 212] width 29 height 17
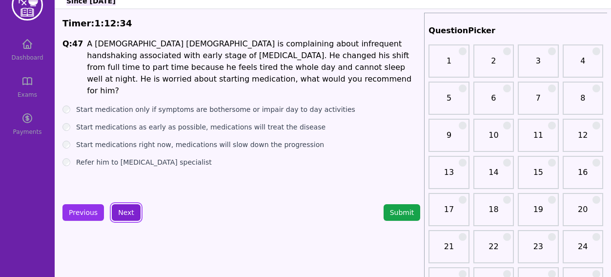
click at [126, 212] on button "Next" at bounding box center [126, 212] width 29 height 17
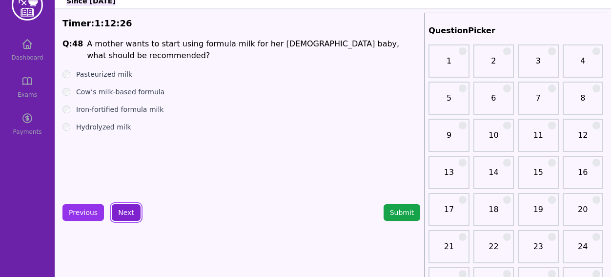
click at [132, 212] on button "Next" at bounding box center [126, 212] width 29 height 17
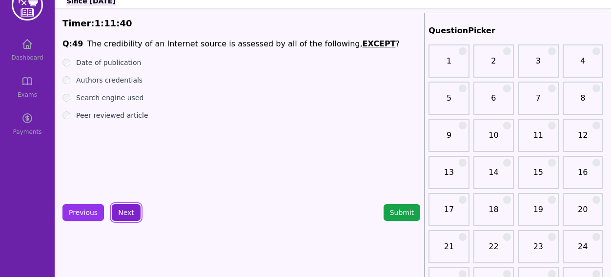
click at [119, 220] on button "Next" at bounding box center [126, 212] width 29 height 17
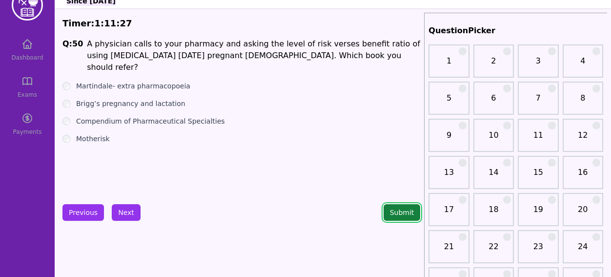
click at [398, 218] on button "Submit" at bounding box center [402, 212] width 37 height 17
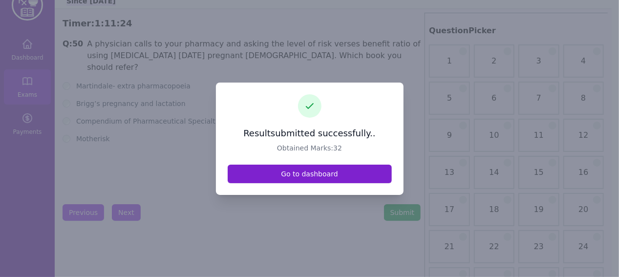
click at [326, 173] on link "Go to dashboard" at bounding box center [310, 174] width 164 height 19
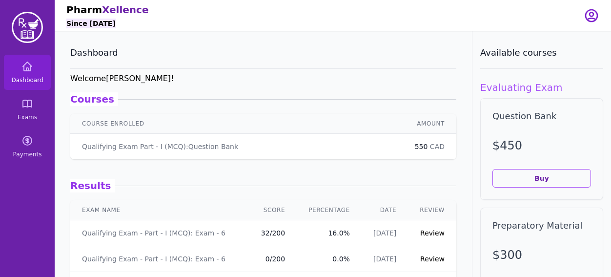
scroll to position [144, 0]
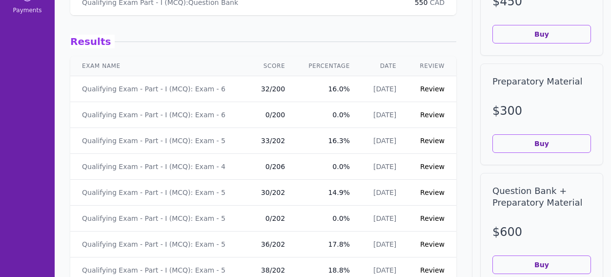
click at [431, 89] on link "Review" at bounding box center [432, 89] width 24 height 8
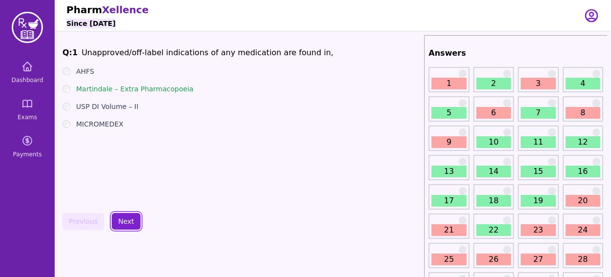
click at [123, 221] on button "Next" at bounding box center [126, 221] width 29 height 17
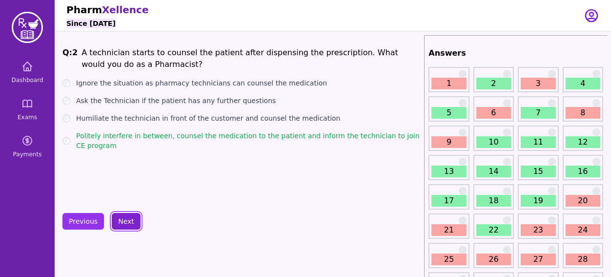
click at [123, 221] on button "Next" at bounding box center [126, 221] width 29 height 17
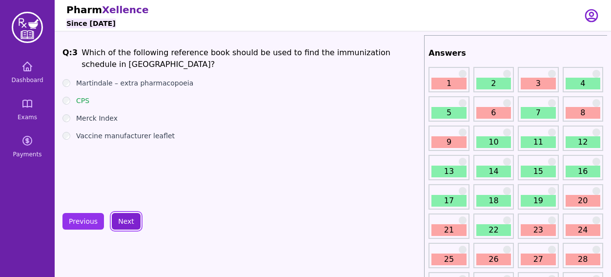
click at [123, 221] on button "Next" at bounding box center [126, 221] width 29 height 17
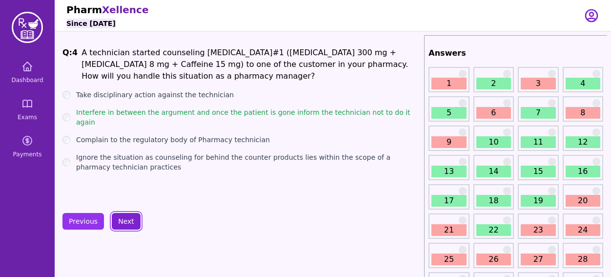
click at [123, 221] on button "Next" at bounding box center [126, 221] width 29 height 17
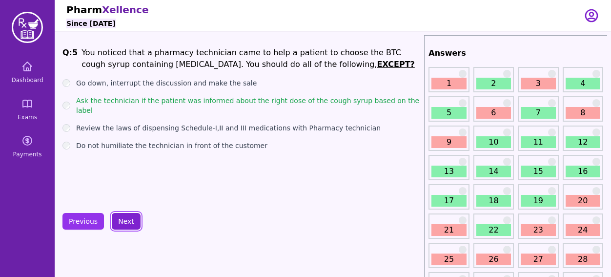
click at [123, 221] on button "Next" at bounding box center [126, 221] width 29 height 17
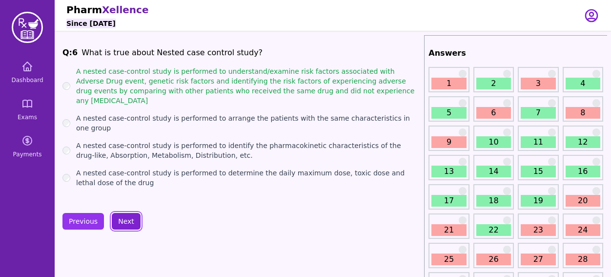
click at [123, 221] on button "Next" at bounding box center [126, 221] width 29 height 17
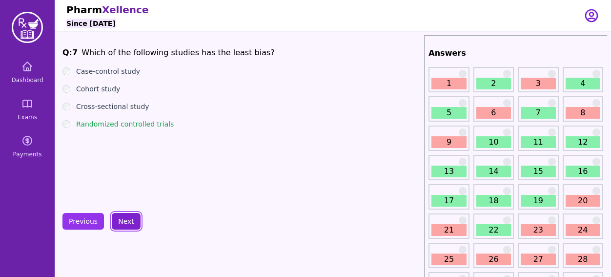
click at [123, 221] on button "Next" at bounding box center [126, 221] width 29 height 17
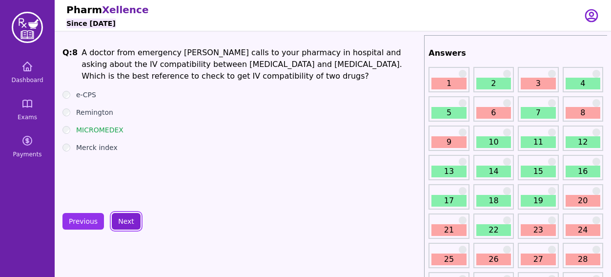
click at [123, 221] on button "Next" at bounding box center [126, 221] width 29 height 17
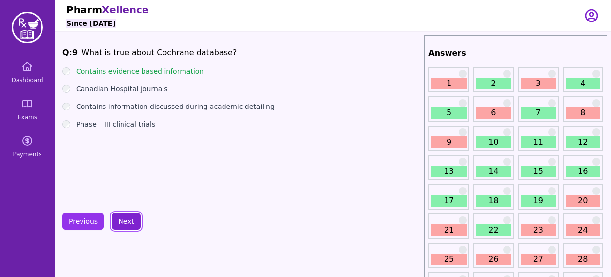
click at [123, 221] on button "Next" at bounding box center [126, 221] width 29 height 17
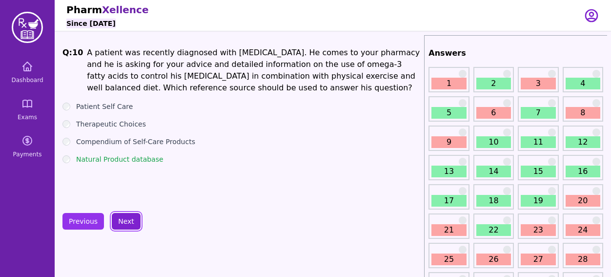
click at [123, 221] on button "Next" at bounding box center [126, 221] width 29 height 17
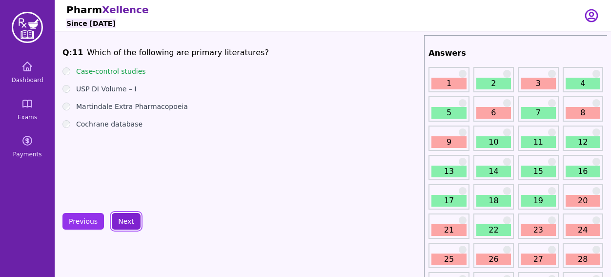
click at [123, 221] on button "Next" at bounding box center [126, 221] width 29 height 17
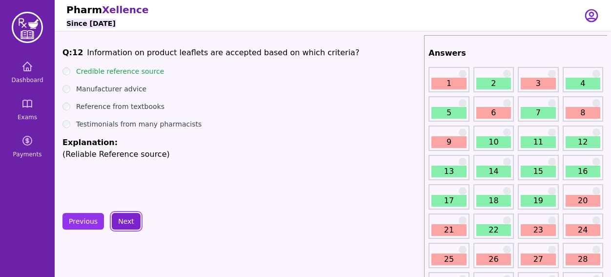
click at [123, 221] on button "Next" at bounding box center [126, 221] width 29 height 17
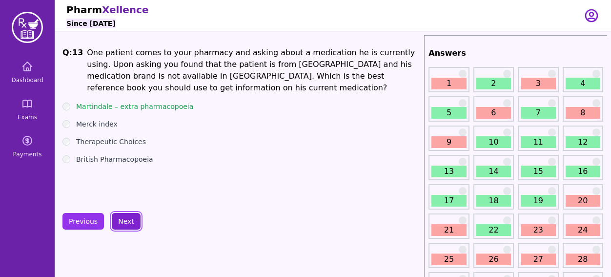
click at [123, 221] on button "Next" at bounding box center [126, 221] width 29 height 17
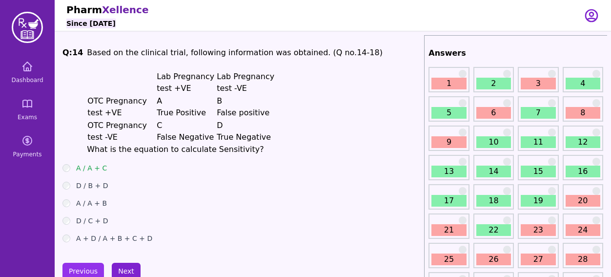
click at [123, 221] on div "D / C + D" at bounding box center [242, 221] width 358 height 10
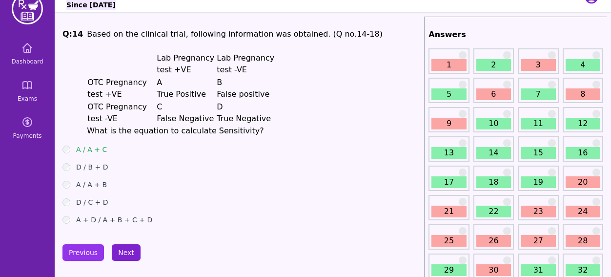
scroll to position [21, 0]
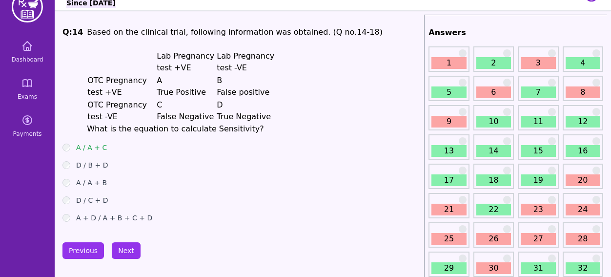
click at [577, 177] on link "20" at bounding box center [583, 180] width 35 height 12
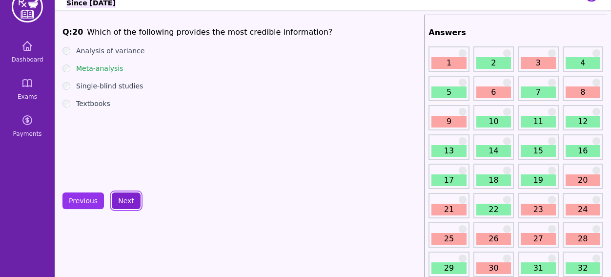
click at [117, 200] on button "Next" at bounding box center [126, 200] width 29 height 17
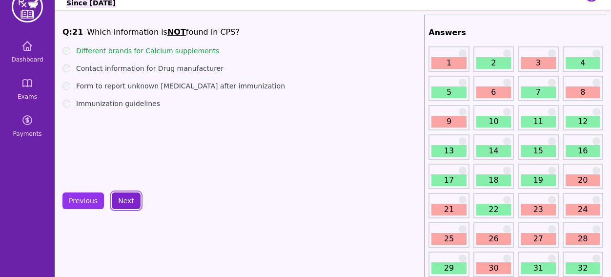
click at [117, 201] on button "Next" at bounding box center [126, 200] width 29 height 17
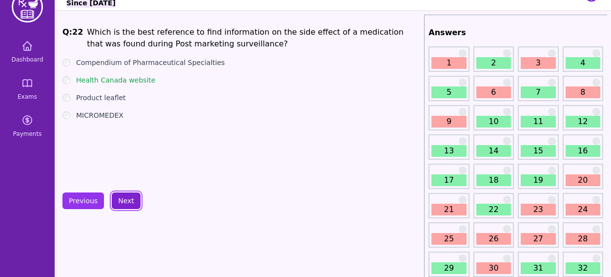
click at [117, 201] on button "Next" at bounding box center [126, 200] width 29 height 17
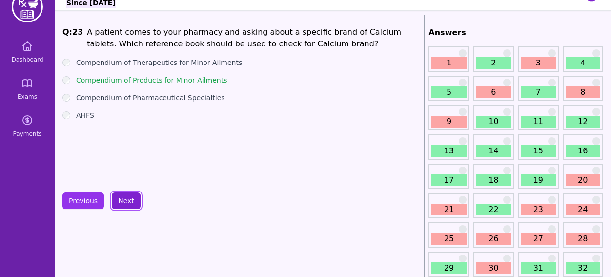
click at [117, 201] on button "Next" at bounding box center [126, 200] width 29 height 17
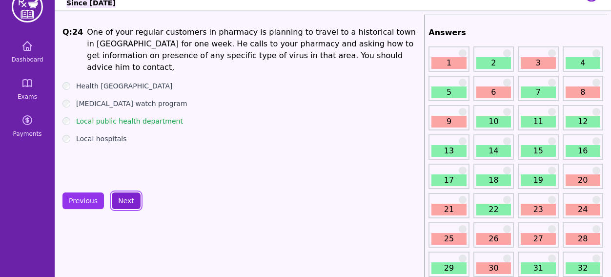
click at [117, 201] on button "Next" at bounding box center [126, 200] width 29 height 17
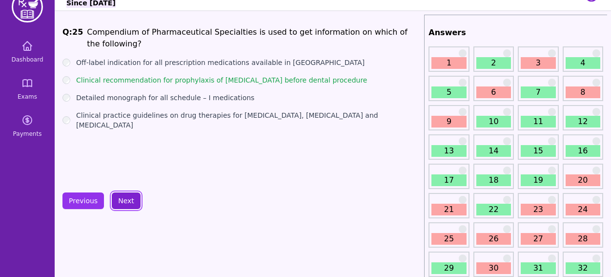
click at [114, 195] on button "Next" at bounding box center [126, 200] width 29 height 17
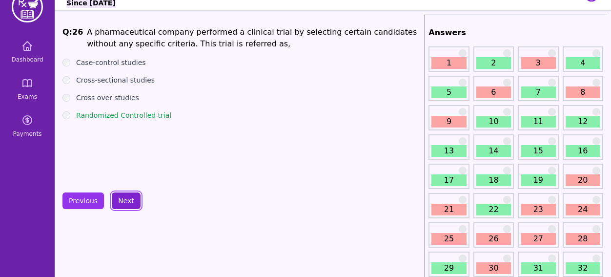
click at [119, 198] on button "Next" at bounding box center [126, 200] width 29 height 17
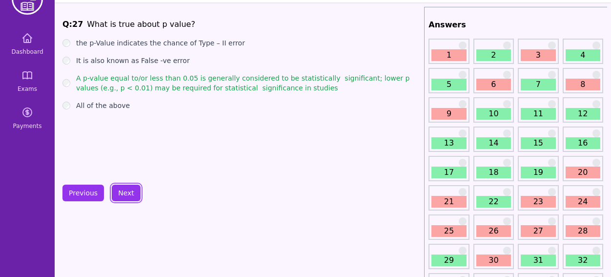
scroll to position [29, 0]
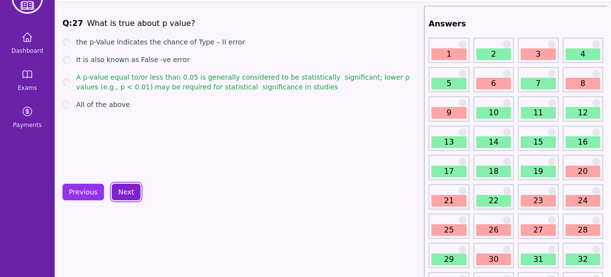
click at [130, 192] on button "Next" at bounding box center [126, 192] width 29 height 17
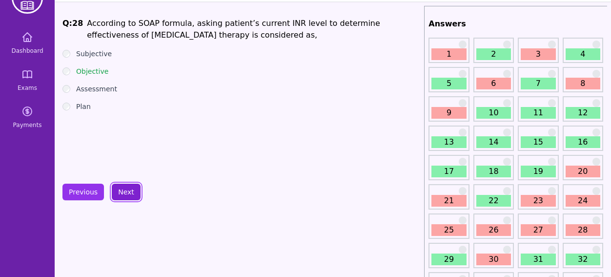
click at [130, 192] on button "Next" at bounding box center [126, 192] width 29 height 17
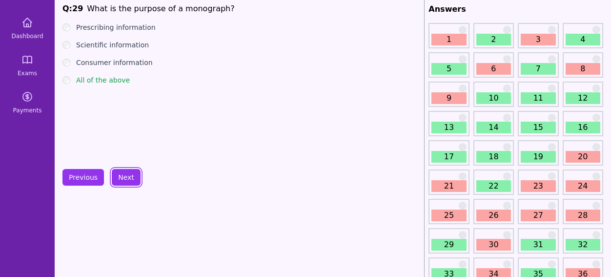
scroll to position [54, 0]
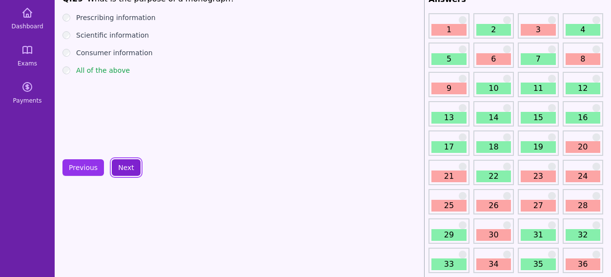
click at [128, 168] on button "Next" at bounding box center [126, 167] width 29 height 17
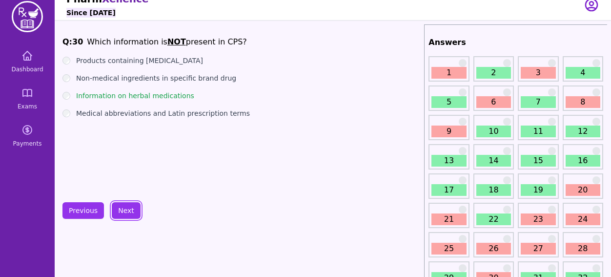
scroll to position [10, 0]
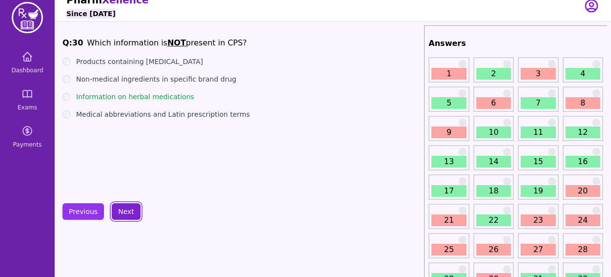
click at [129, 214] on button "Next" at bounding box center [126, 211] width 29 height 17
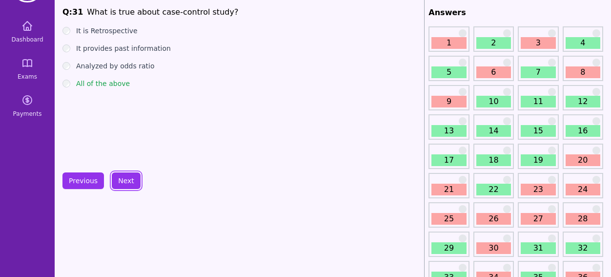
scroll to position [36, 0]
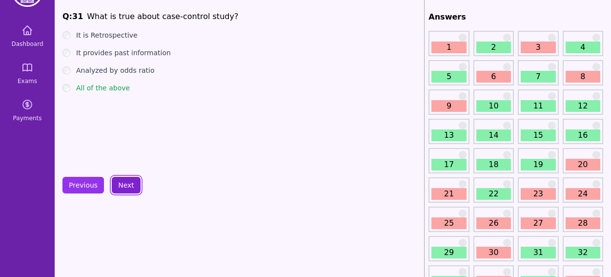
click at [127, 182] on button "Next" at bounding box center [126, 185] width 29 height 17
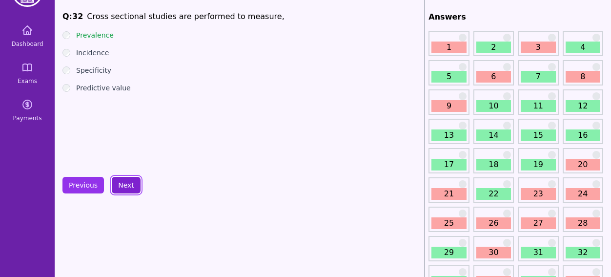
click at [127, 182] on button "Next" at bounding box center [126, 185] width 29 height 17
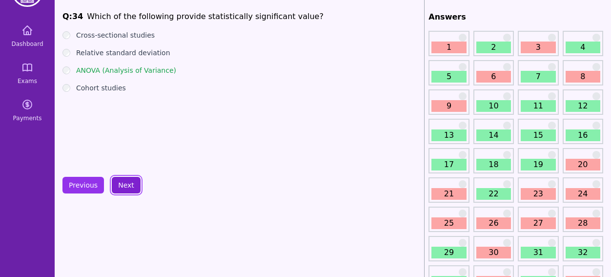
click at [127, 182] on button "Next" at bounding box center [126, 185] width 29 height 17
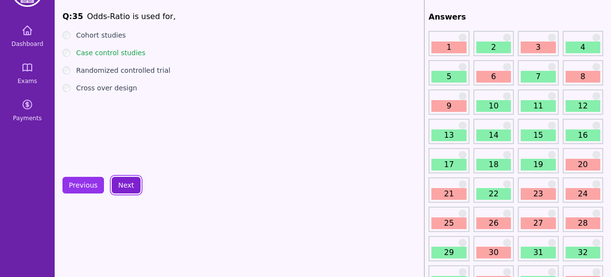
click at [127, 182] on button "Next" at bounding box center [126, 185] width 29 height 17
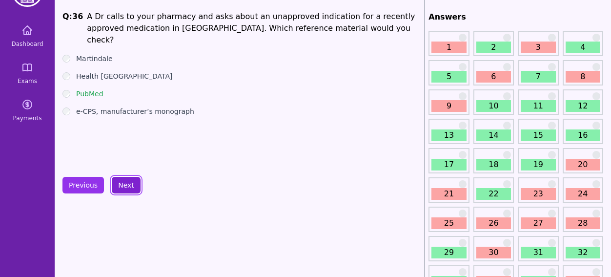
click at [127, 182] on button "Next" at bounding box center [126, 185] width 29 height 17
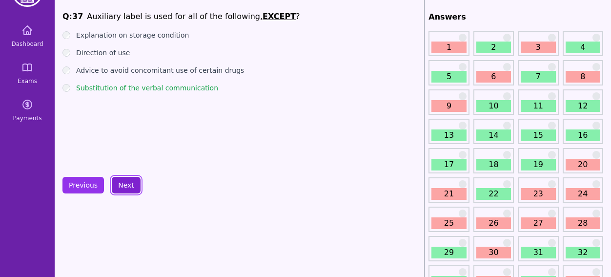
click at [127, 182] on button "Next" at bounding box center [126, 185] width 29 height 17
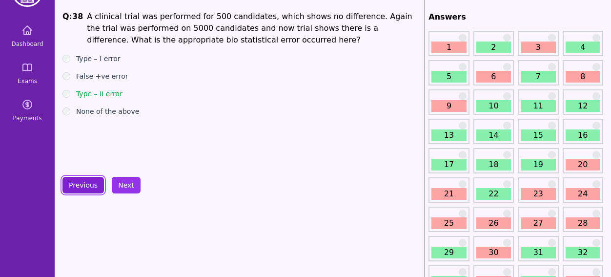
click at [89, 177] on button "Previous" at bounding box center [84, 185] width 42 height 17
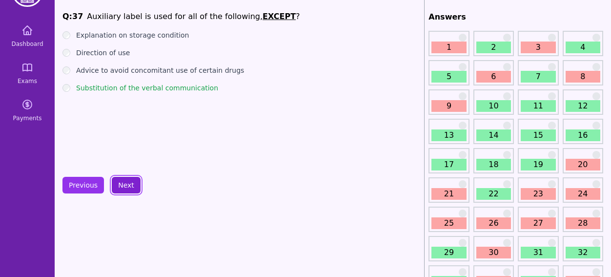
click at [119, 177] on button "Next" at bounding box center [126, 185] width 29 height 17
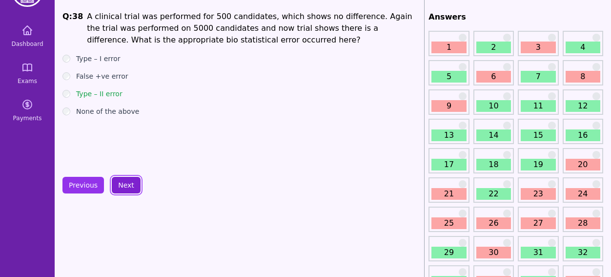
click at [119, 182] on button "Next" at bounding box center [126, 185] width 29 height 17
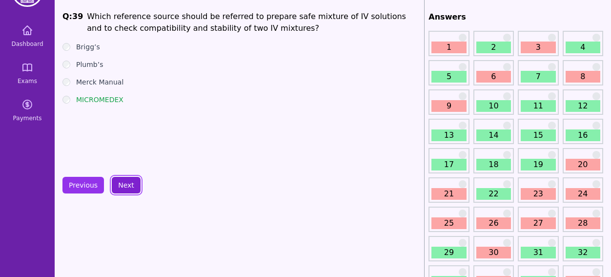
click at [119, 182] on button "Next" at bounding box center [126, 185] width 29 height 17
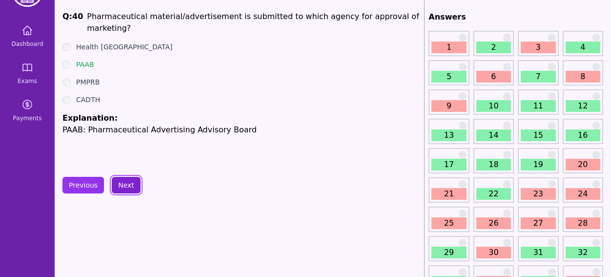
click at [119, 182] on button "Next" at bounding box center [126, 185] width 29 height 17
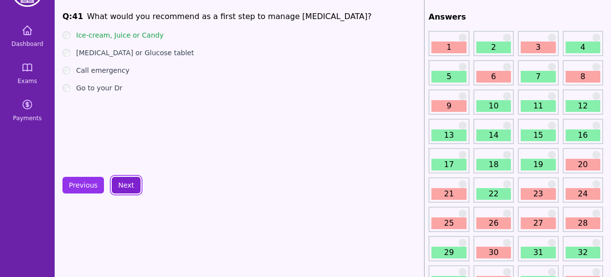
click at [124, 187] on button "Next" at bounding box center [126, 185] width 29 height 17
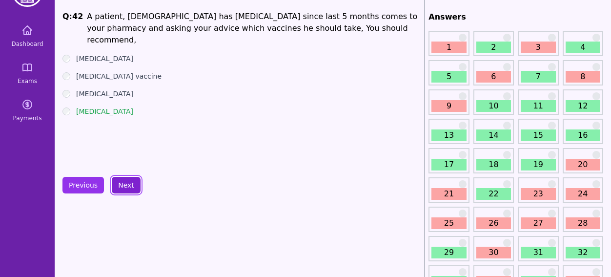
click at [124, 187] on button "Next" at bounding box center [126, 185] width 29 height 17
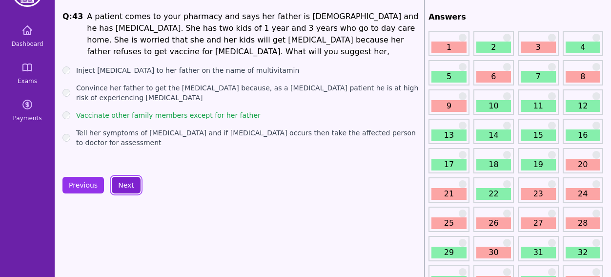
click at [124, 187] on button "Next" at bounding box center [126, 185] width 29 height 17
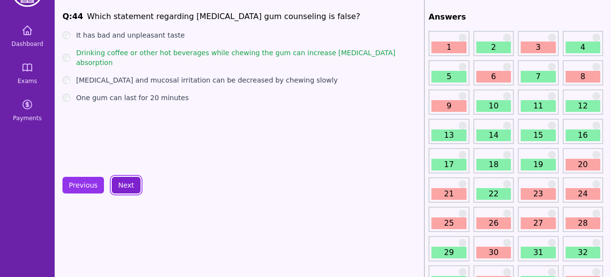
click at [119, 190] on button "Next" at bounding box center [126, 185] width 29 height 17
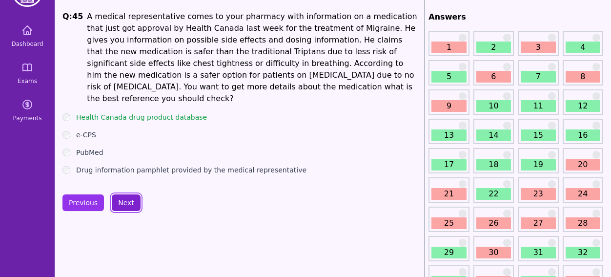
click at [119, 194] on button "Next" at bounding box center [126, 202] width 29 height 17
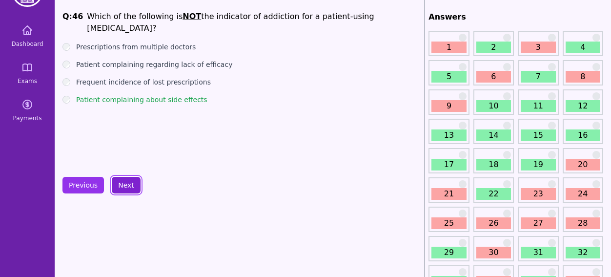
click at [119, 190] on button "Next" at bounding box center [126, 185] width 29 height 17
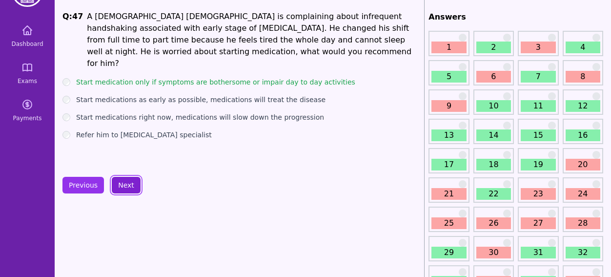
click at [119, 190] on button "Next" at bounding box center [126, 185] width 29 height 17
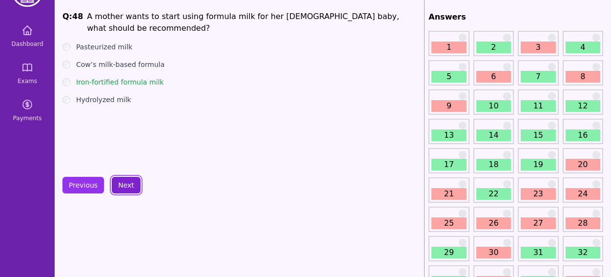
click at [119, 190] on button "Next" at bounding box center [126, 185] width 29 height 17
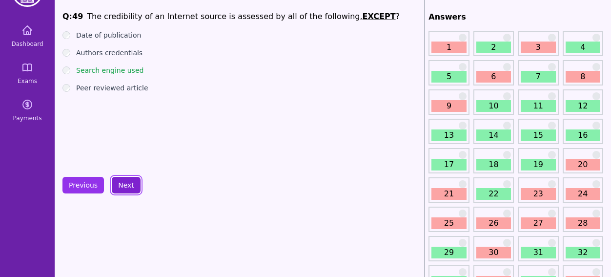
click at [119, 190] on button "Next" at bounding box center [126, 185] width 29 height 17
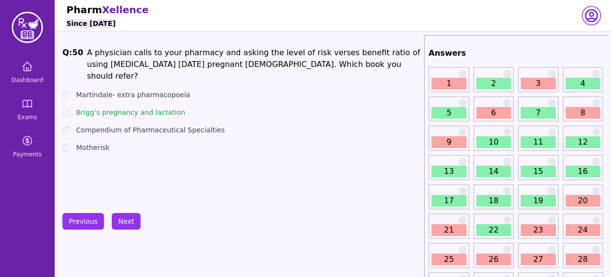
click at [592, 20] on icon "button" at bounding box center [592, 16] width 16 height 16
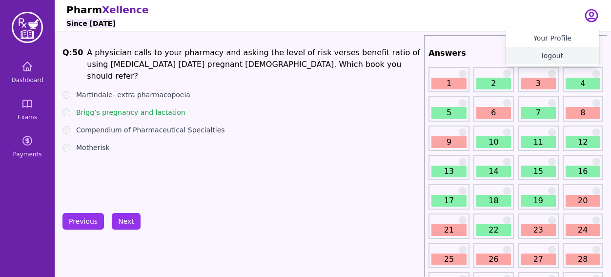
click at [549, 55] on button "logout" at bounding box center [553, 56] width 94 height 18
